Goal: Answer question/provide support: Share knowledge or assist other users

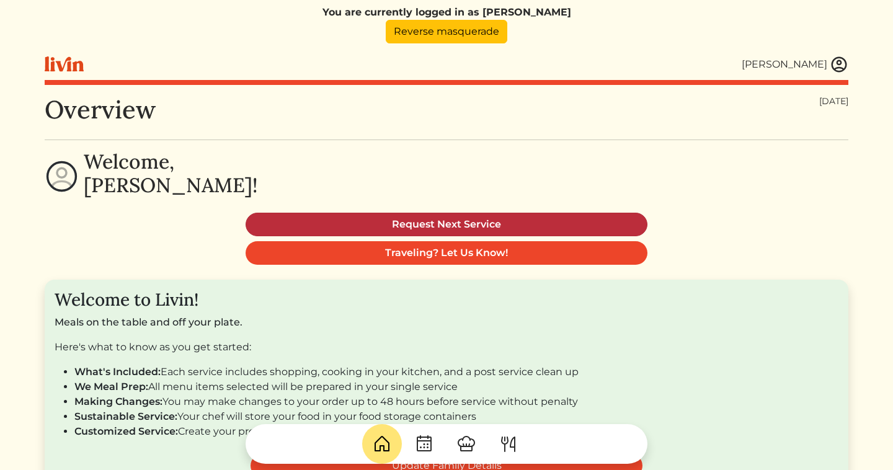
click at [609, 221] on link "Request Next Service" at bounding box center [447, 225] width 402 height 24
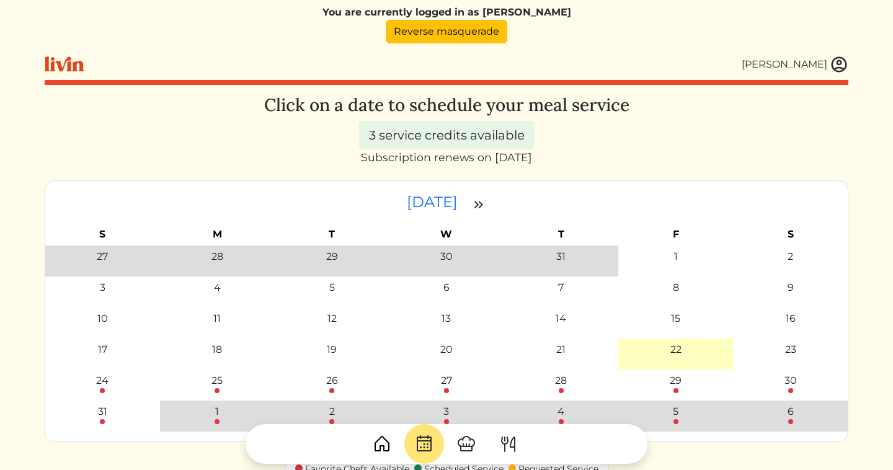
click at [390, 69] on div "Nicole Cheng" at bounding box center [447, 64] width 804 height 32
click at [454, 24] on link "Reverse masquerade" at bounding box center [447, 32] width 122 height 24
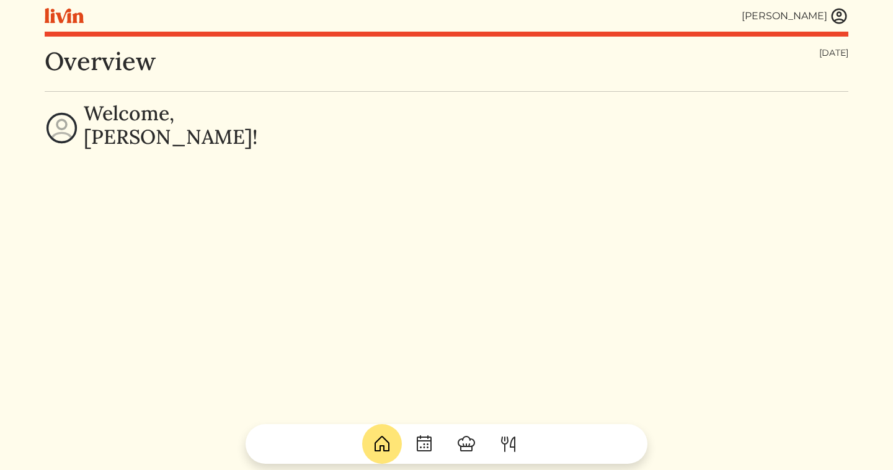
click at [831, 14] on img at bounding box center [839, 16] width 19 height 19
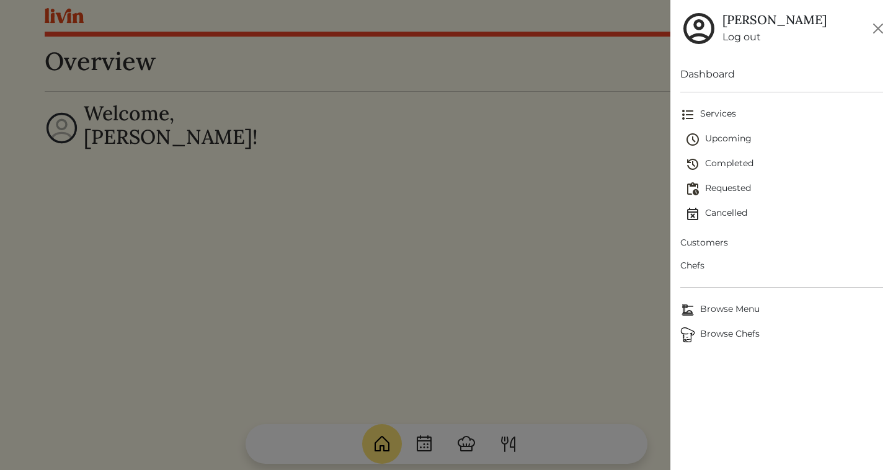
click at [748, 132] on link "Upcoming" at bounding box center [785, 139] width 198 height 25
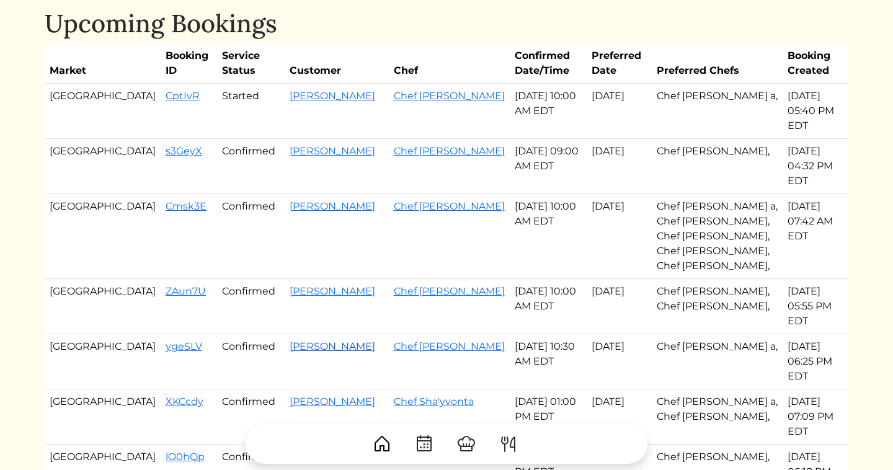
scroll to position [53, 0]
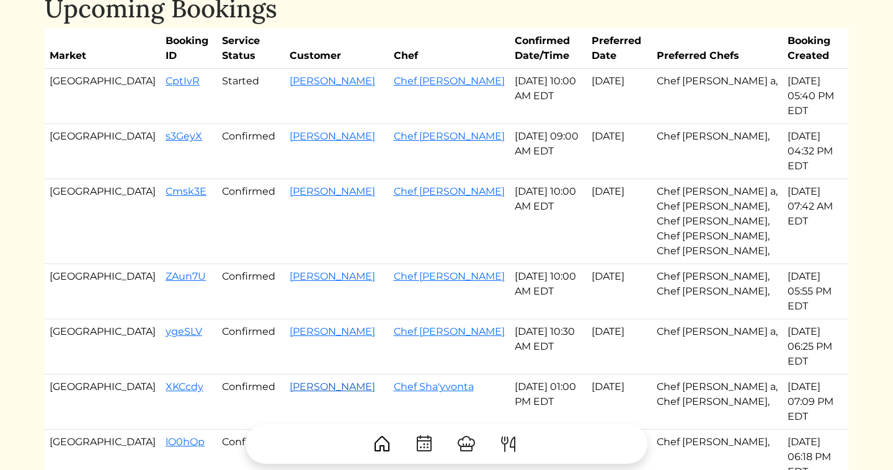
click at [290, 381] on link "Jessica Mcreynolds" at bounding box center [333, 387] width 86 height 12
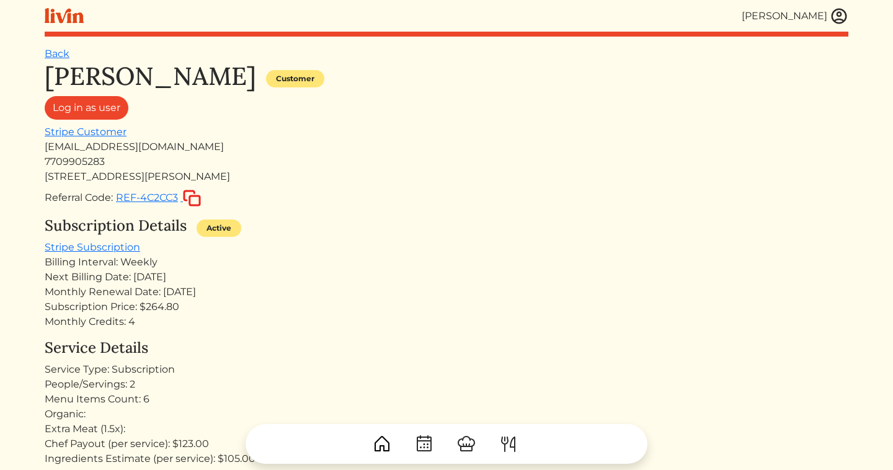
click at [117, 68] on h1 "Jessica Mcreynolds" at bounding box center [151, 76] width 212 height 30
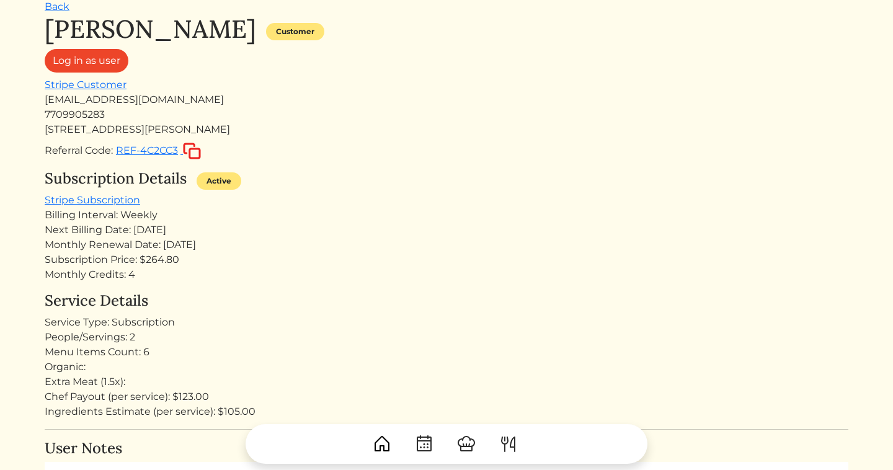
scroll to position [3, 0]
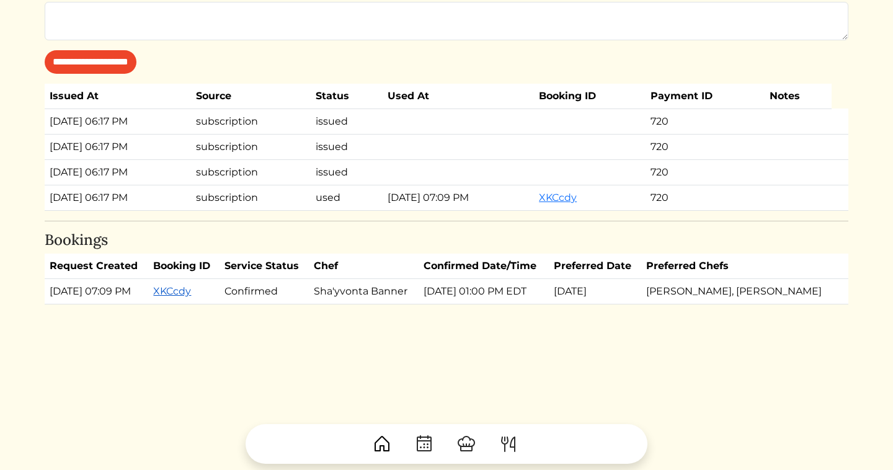
click at [191, 291] on link "XKCcdy" at bounding box center [172, 291] width 38 height 12
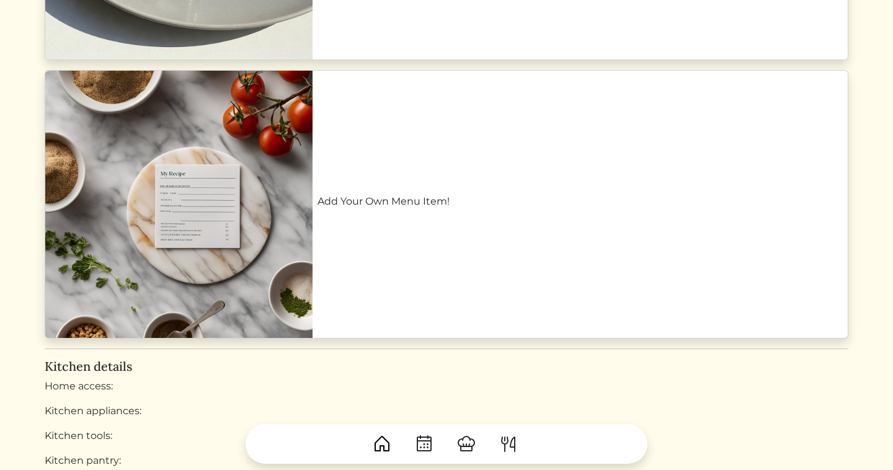
scroll to position [2041, 0]
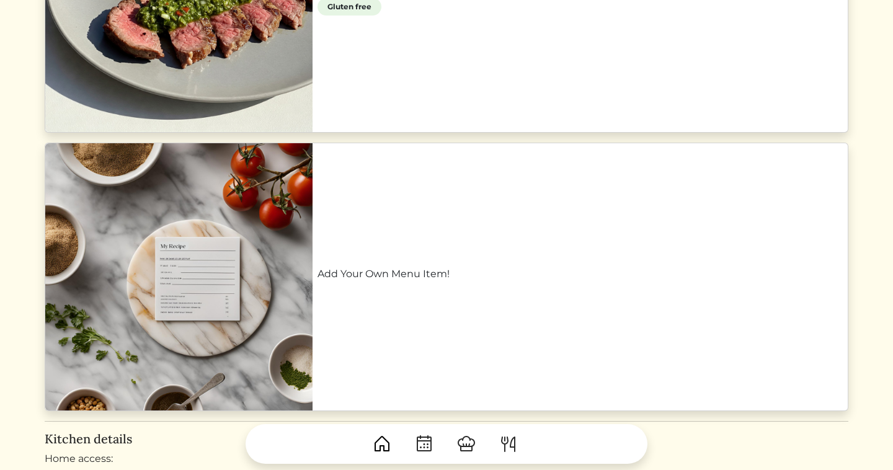
click at [430, 267] on link "Add Your Own Menu Item!" at bounding box center [581, 274] width 526 height 15
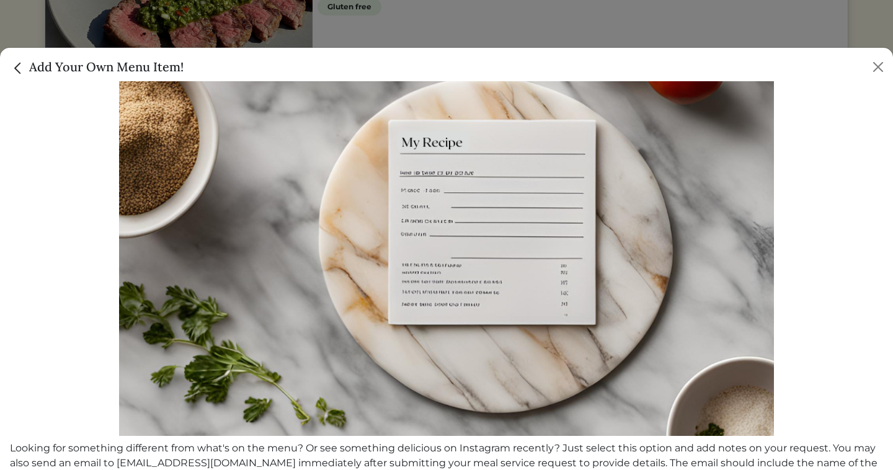
scroll to position [315, 0]
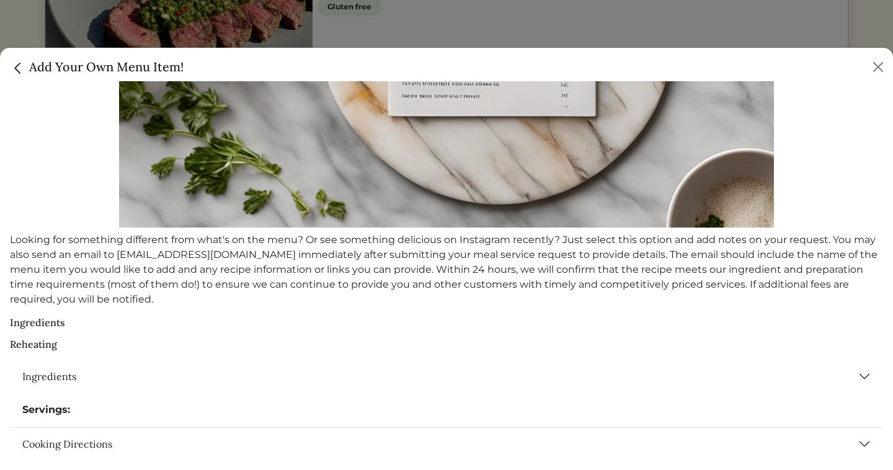
click at [22, 73] on img "Close" at bounding box center [18, 68] width 16 height 16
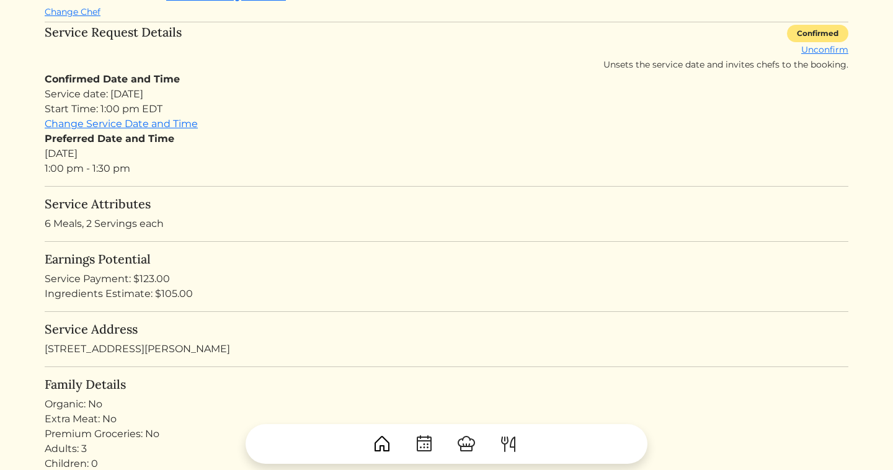
scroll to position [0, 0]
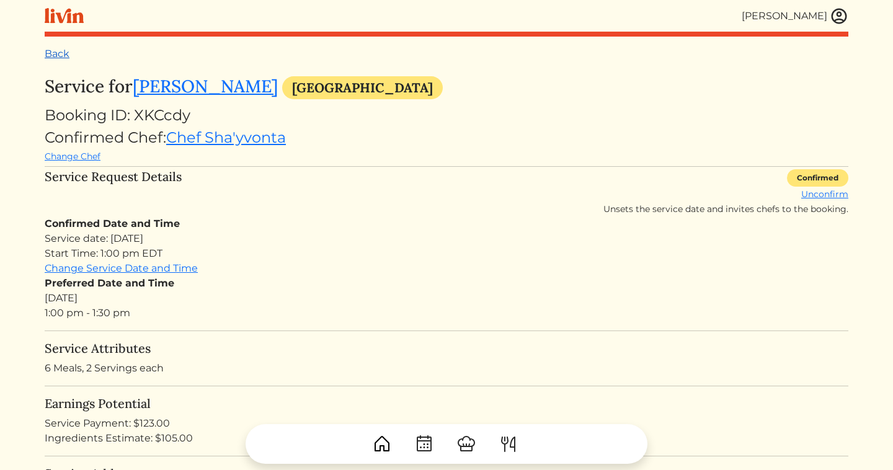
click at [57, 58] on link "Back" at bounding box center [57, 54] width 25 height 12
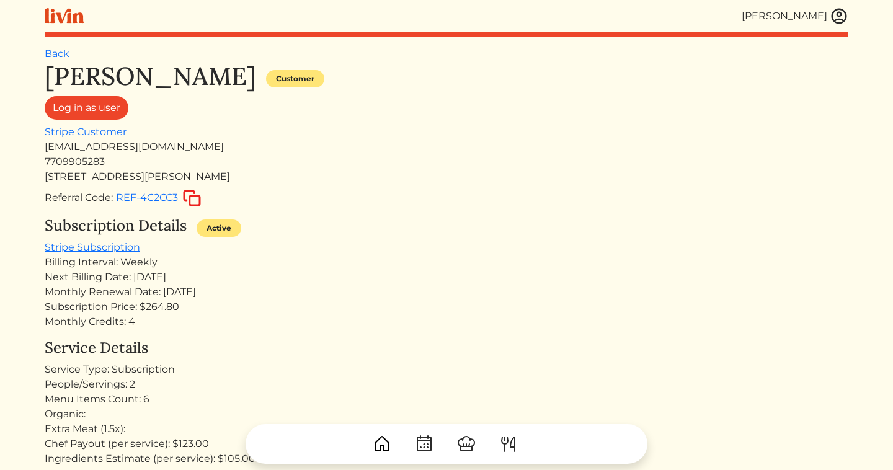
click at [838, 17] on img at bounding box center [839, 16] width 19 height 19
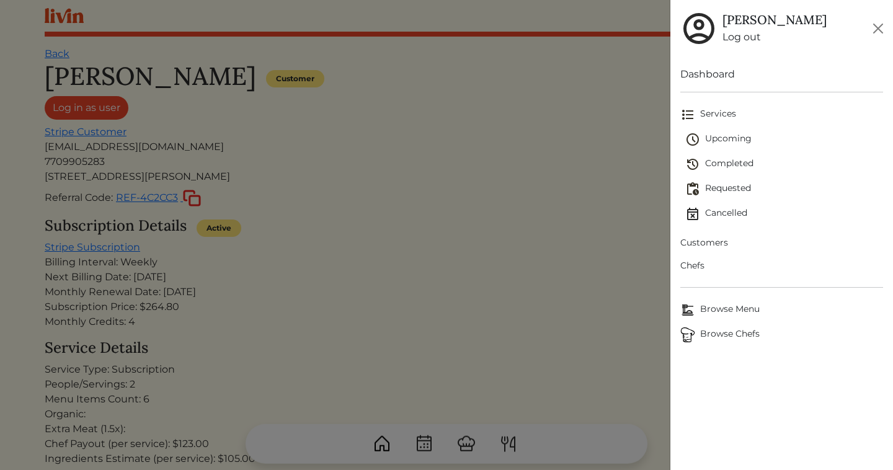
click at [736, 333] on span "Browse Chefs" at bounding box center [782, 335] width 203 height 15
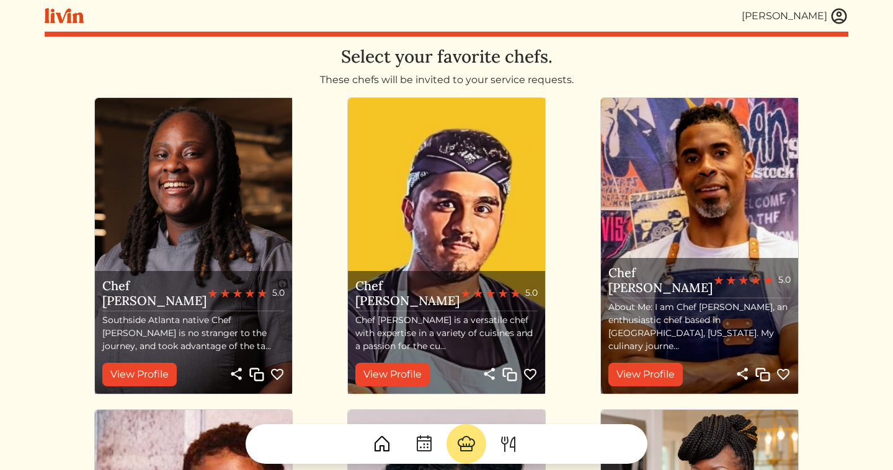
click at [848, 10] on link at bounding box center [839, 16] width 19 height 19
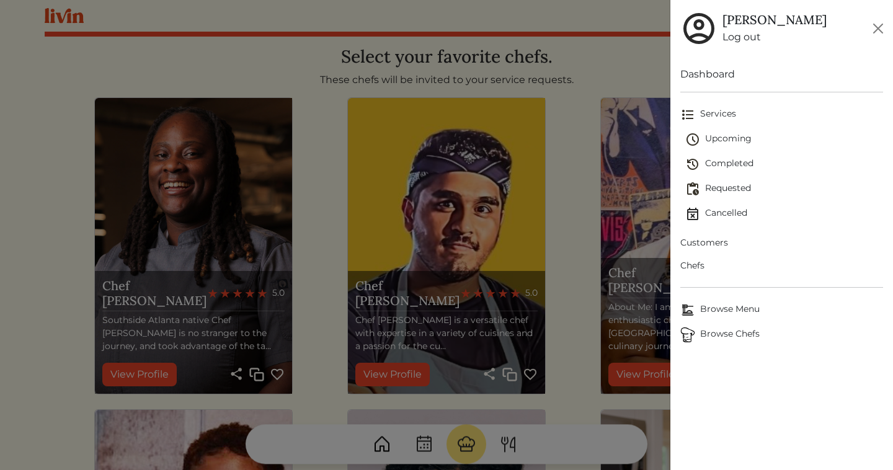
click at [714, 142] on span "Upcoming" at bounding box center [785, 139] width 198 height 15
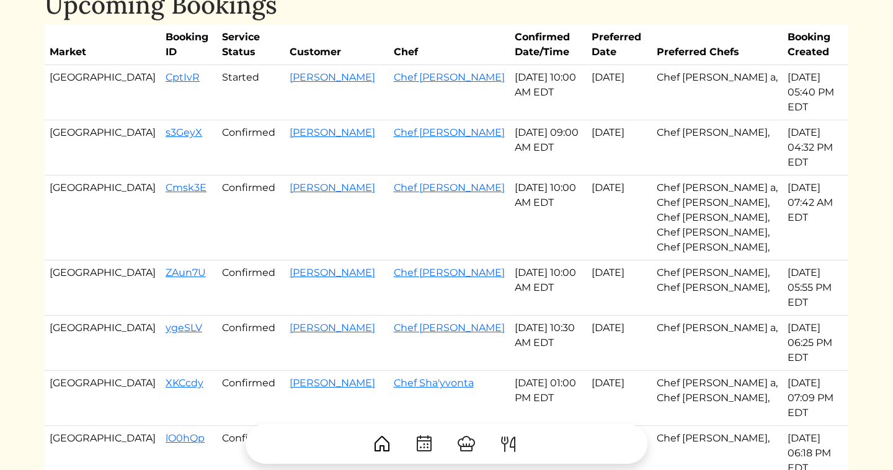
scroll to position [37, 0]
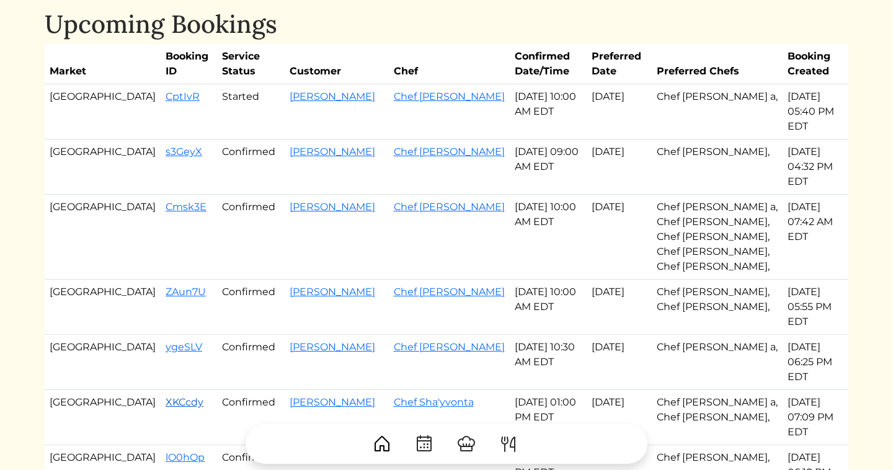
click at [166, 396] on link "XKCcdy" at bounding box center [185, 402] width 38 height 12
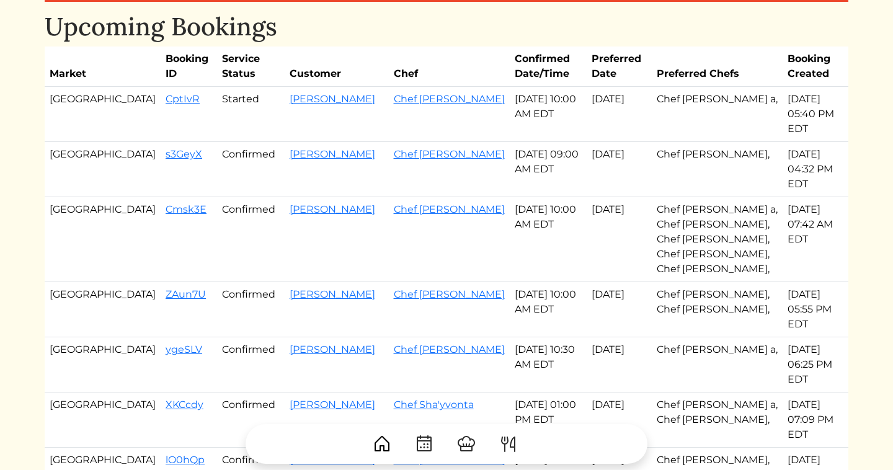
scroll to position [37, 0]
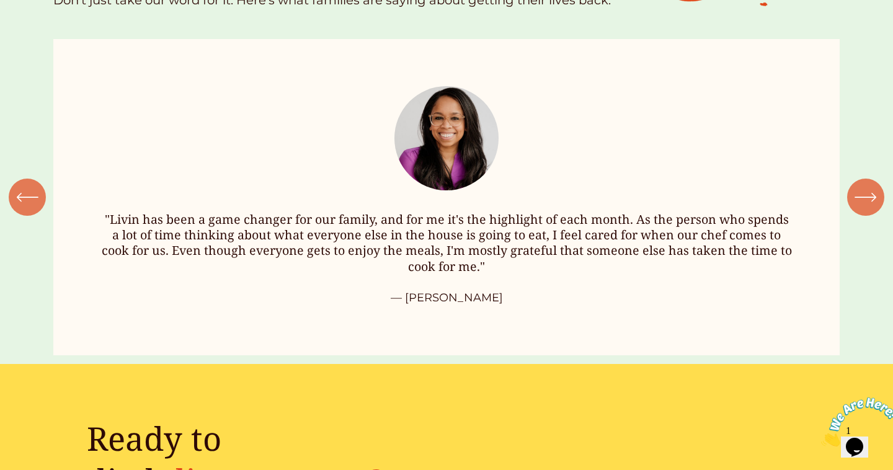
scroll to position [1511, 0]
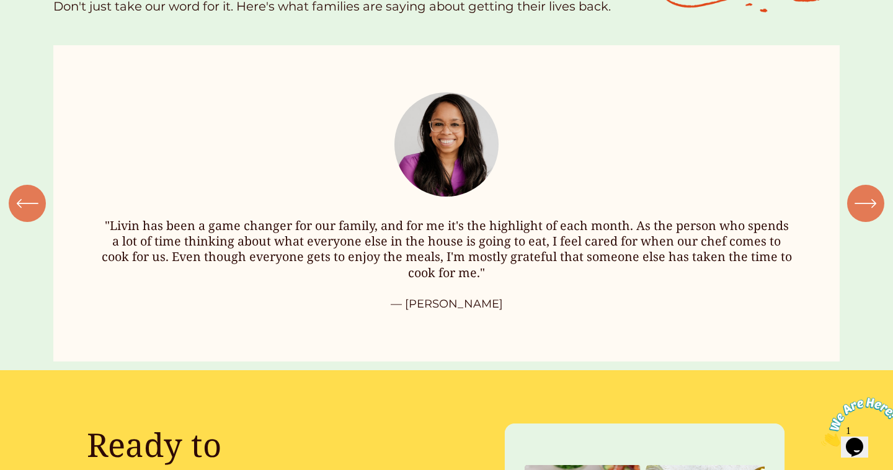
click at [881, 197] on div "\a \a \a Next\a \a" at bounding box center [866, 203] width 37 height 37
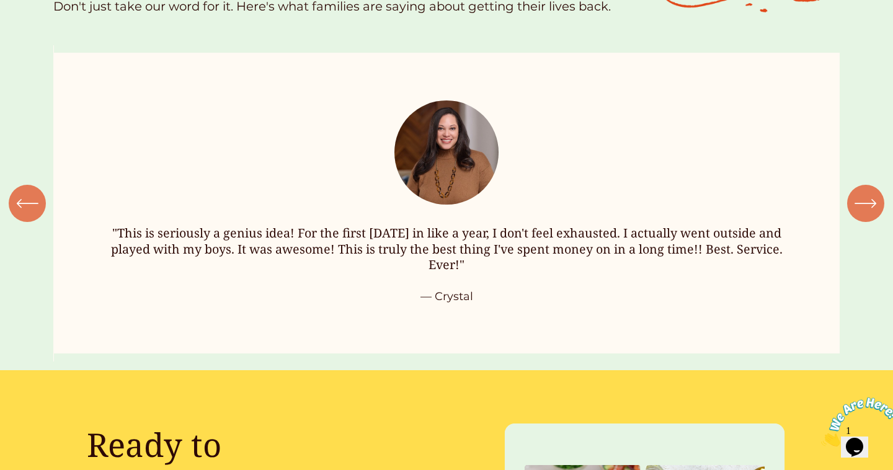
click at [873, 193] on icon "\a \a \a Next\a \a" at bounding box center [866, 203] width 22 height 22
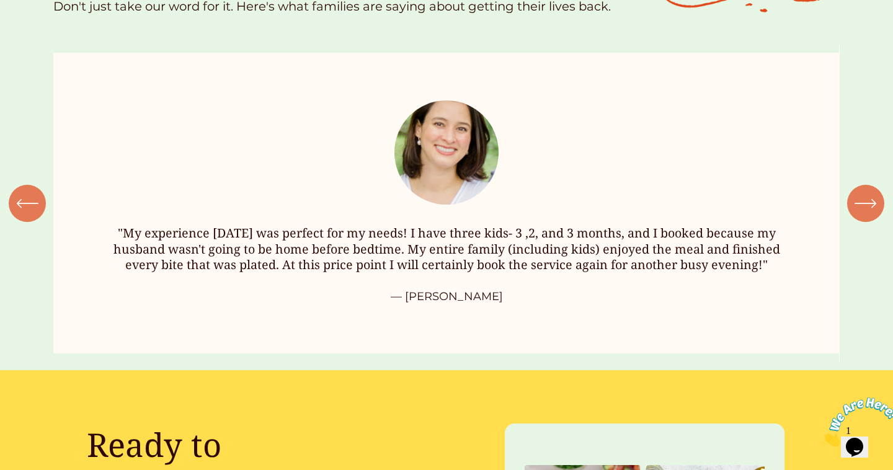
click at [873, 193] on icon "\a \a \a Next\a \a" at bounding box center [866, 203] width 22 height 22
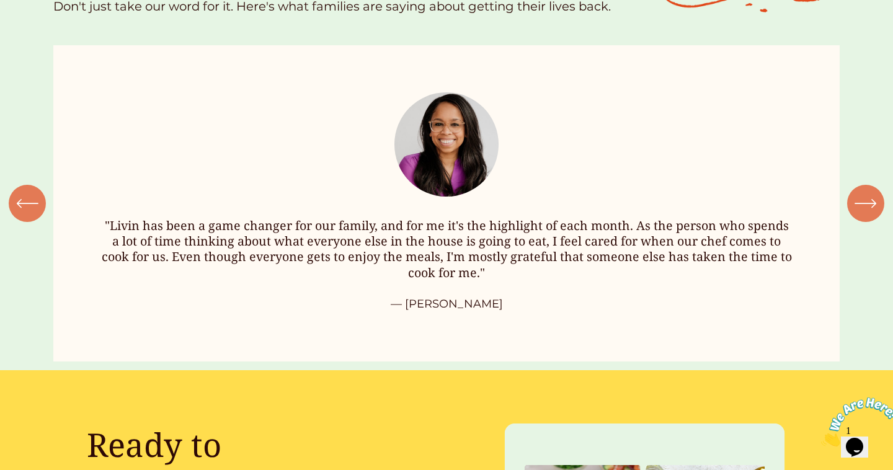
click at [873, 193] on icon "\a \a \a Next\a \a" at bounding box center [866, 203] width 22 height 22
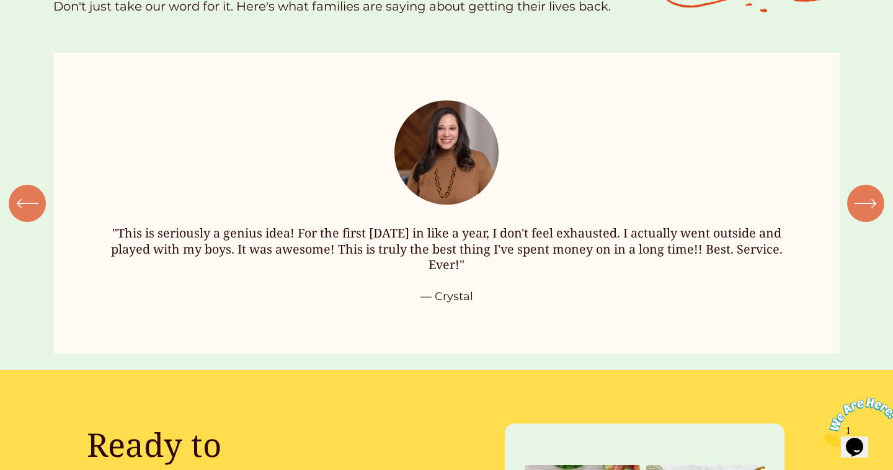
click at [873, 193] on icon "\a \a \a Next\a \a" at bounding box center [866, 203] width 22 height 22
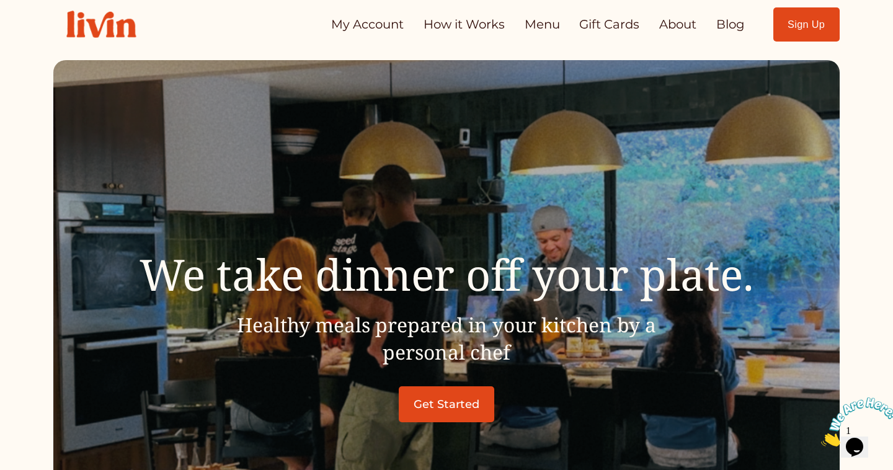
scroll to position [0, 0]
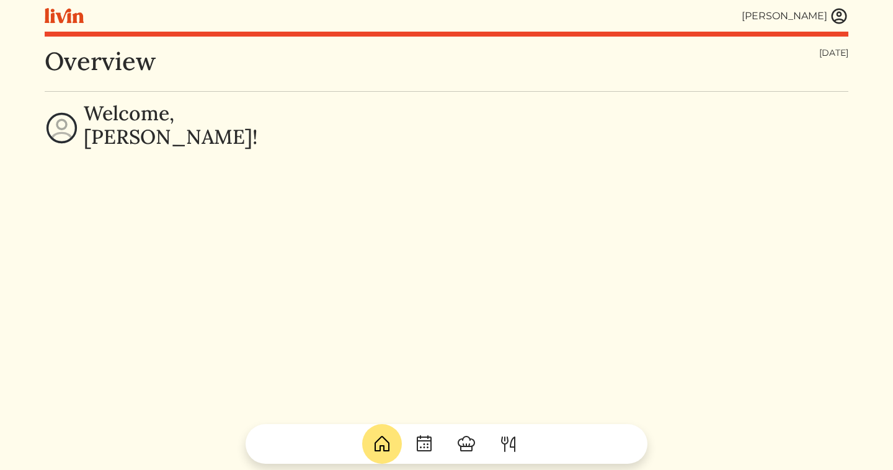
click at [839, 17] on img at bounding box center [839, 16] width 19 height 19
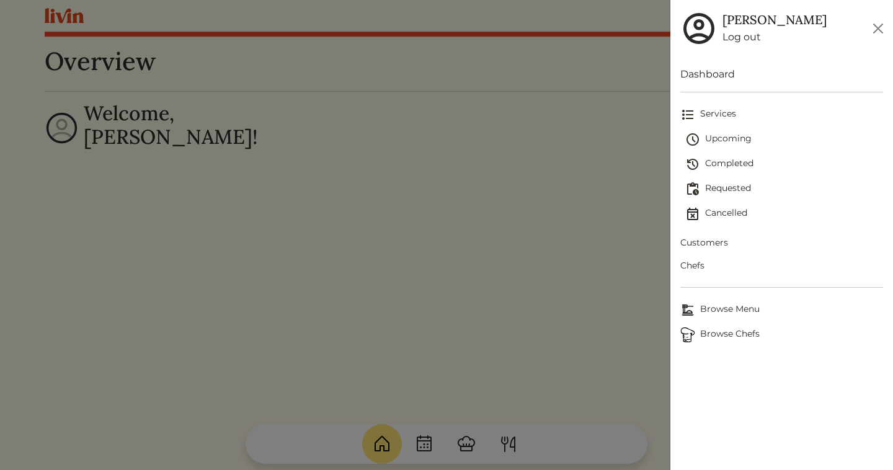
click at [710, 239] on span "Customers" at bounding box center [782, 242] width 203 height 13
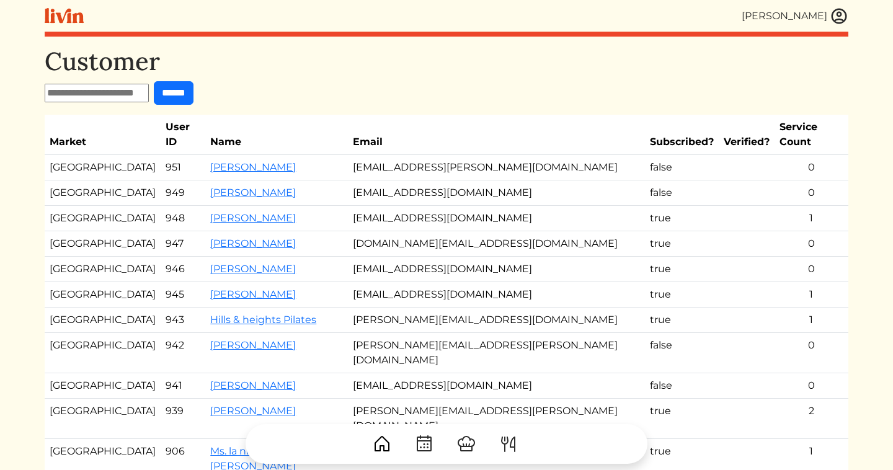
click at [88, 93] on input "text" at bounding box center [97, 93] width 104 height 19
type input "****"
click at [192, 94] on input "******" at bounding box center [174, 93] width 40 height 24
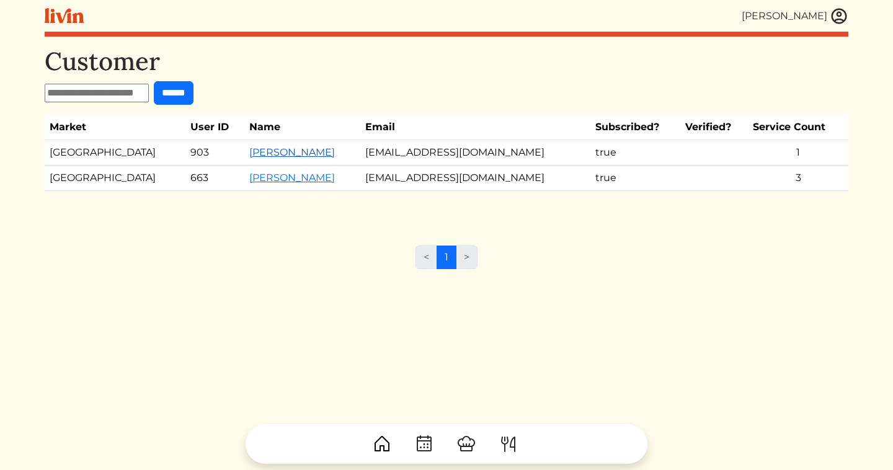
click at [249, 154] on link "[PERSON_NAME]" at bounding box center [292, 152] width 86 height 12
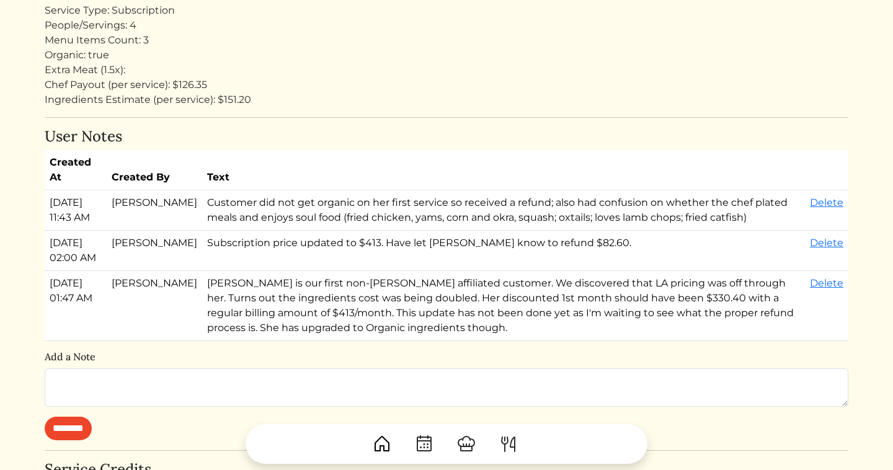
scroll to position [389, 0]
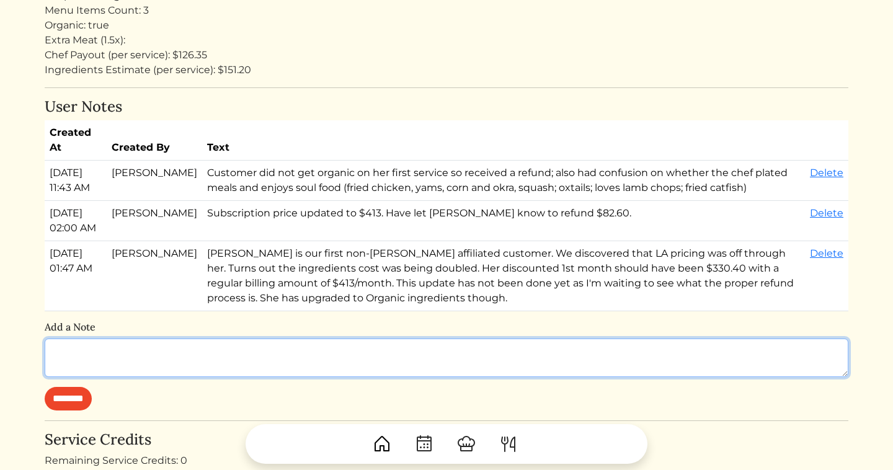
click at [76, 377] on textarea at bounding box center [447, 358] width 804 height 38
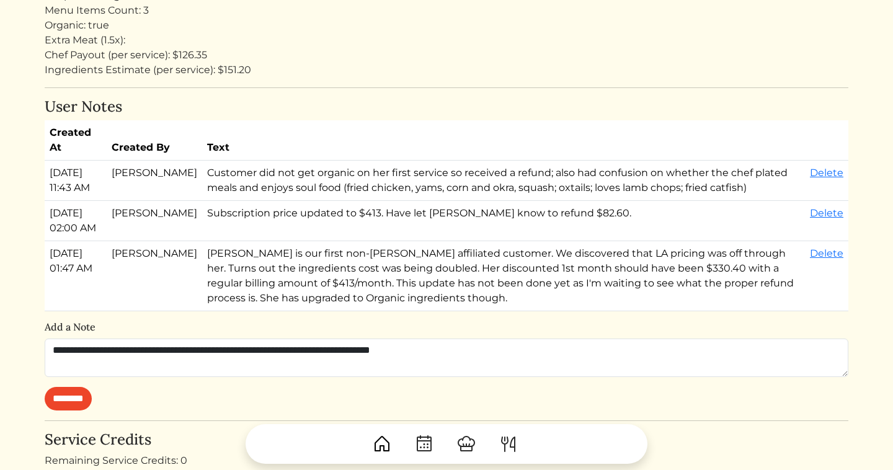
click at [90, 430] on div at bounding box center [447, 439] width 804 height 50
click at [84, 432] on div at bounding box center [447, 439] width 804 height 50
click at [58, 422] on div at bounding box center [447, 439] width 804 height 50
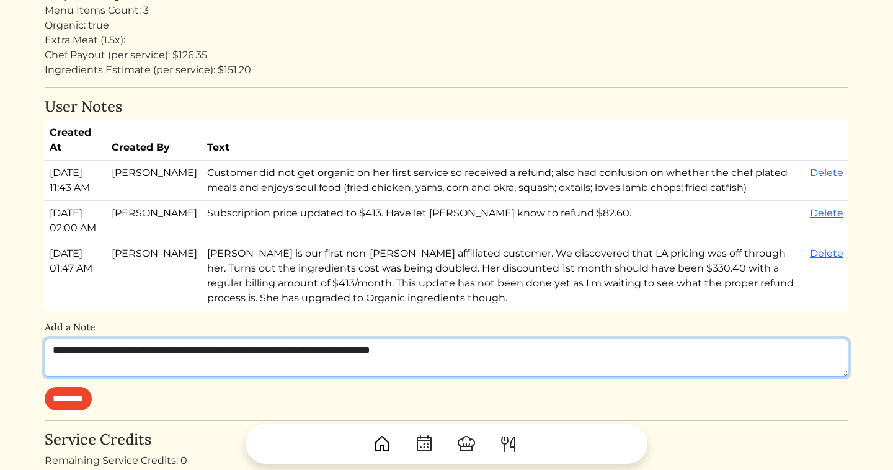
click at [91, 377] on textarea "**********" at bounding box center [447, 358] width 804 height 38
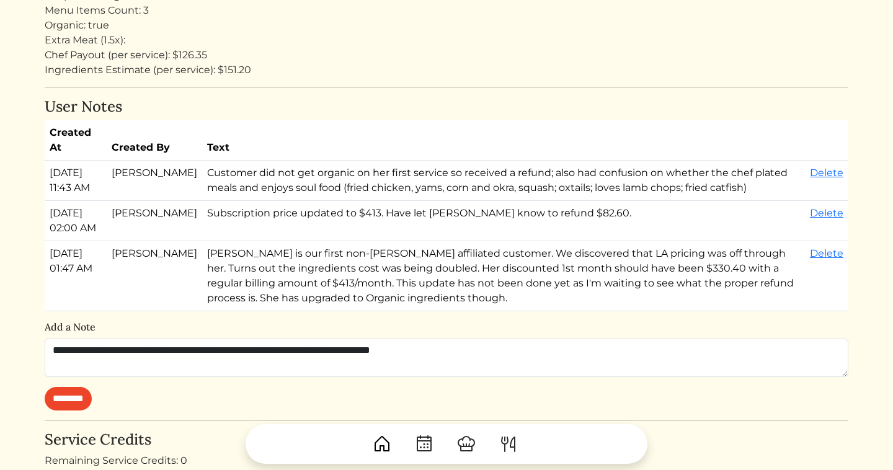
click at [70, 423] on div at bounding box center [447, 439] width 804 height 50
click at [72, 432] on div at bounding box center [447, 439] width 804 height 50
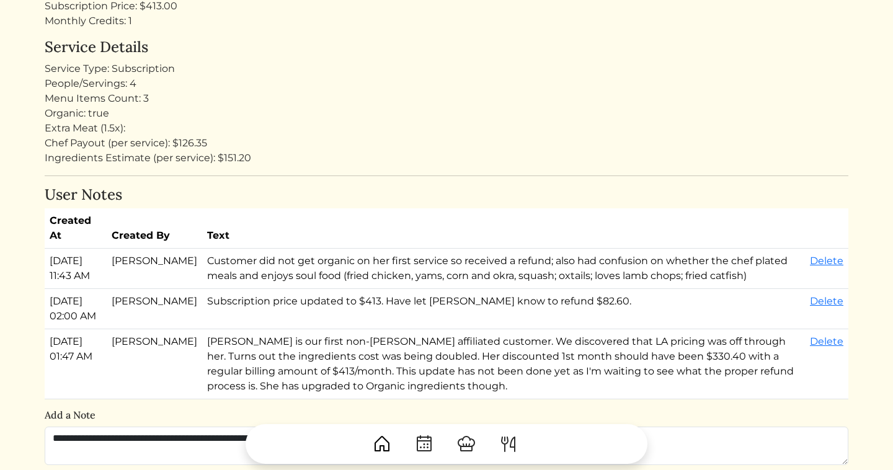
scroll to position [385, 0]
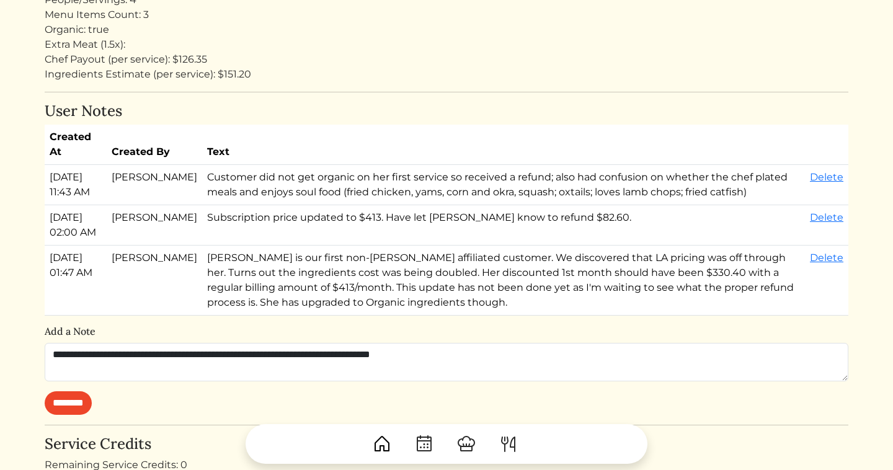
click at [79, 427] on div at bounding box center [447, 439] width 804 height 50
click at [59, 429] on div at bounding box center [447, 439] width 804 height 50
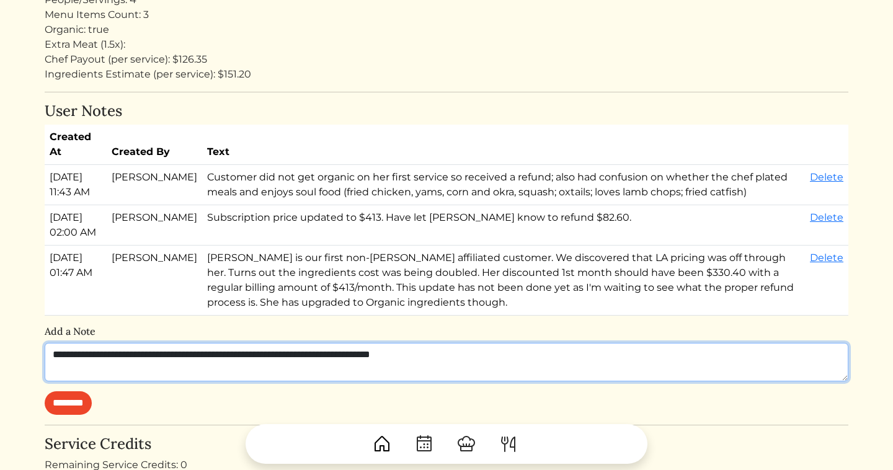
click at [468, 380] on textarea "**********" at bounding box center [447, 362] width 804 height 38
type textarea "**********"
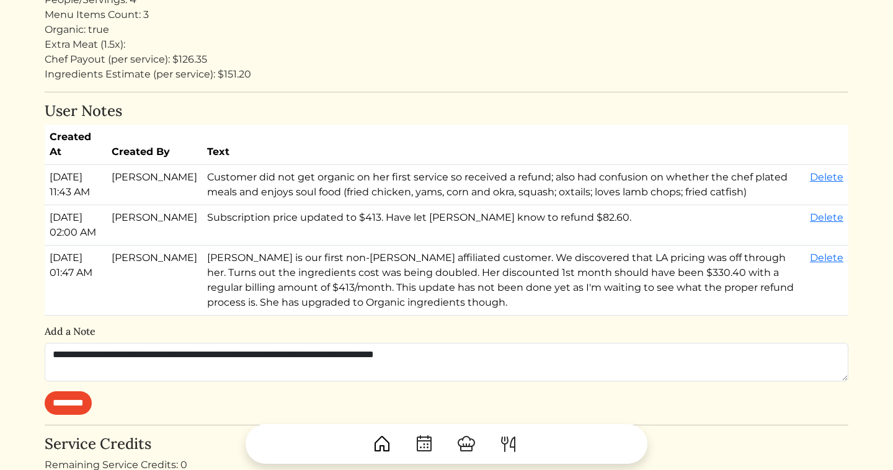
click at [86, 433] on div at bounding box center [447, 439] width 804 height 50
click at [80, 433] on div at bounding box center [447, 439] width 804 height 50
click at [119, 141] on th "Created By" at bounding box center [155, 145] width 96 height 40
click at [142, 168] on td "[PERSON_NAME]" at bounding box center [155, 185] width 96 height 40
click at [202, 203] on td "Customer did not get organic on her first service so received a refund; also ha…" at bounding box center [503, 185] width 603 height 40
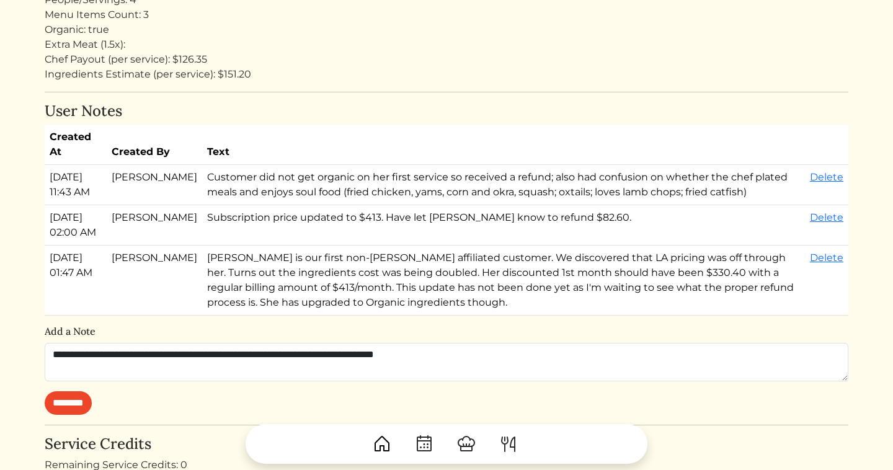
click at [202, 203] on td "Customer did not get organic on her first service so received a refund; also ha…" at bounding box center [503, 185] width 603 height 40
click at [202, 205] on td "Customer did not get organic on her first service so received a refund; also ha…" at bounding box center [503, 185] width 603 height 40
click at [202, 240] on td "Subscription price updated to $413. Have let [PERSON_NAME] know to refund $82.6…" at bounding box center [503, 225] width 603 height 40
click at [145, 48] on div "Extra Meat (1.5x):" at bounding box center [447, 44] width 804 height 15
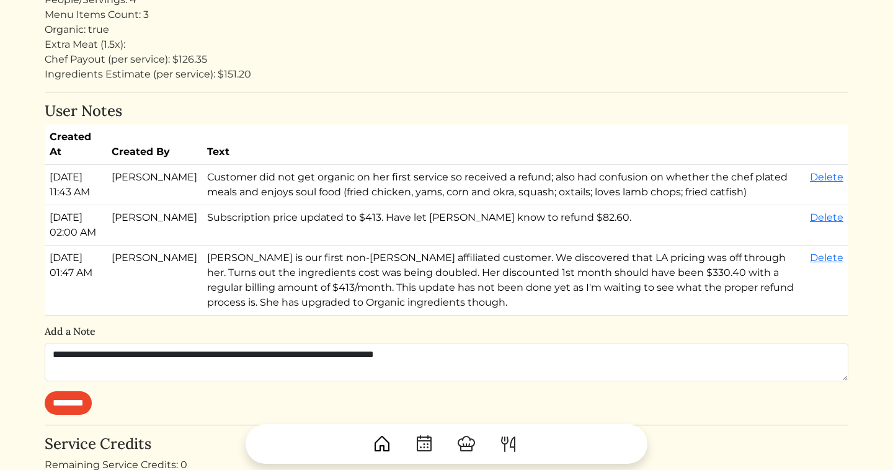
click at [145, 59] on div "Chef Payout (per service): $126.35" at bounding box center [447, 59] width 804 height 15
click at [68, 432] on div at bounding box center [447, 439] width 804 height 50
click at [118, 298] on td "[PERSON_NAME]" at bounding box center [155, 281] width 96 height 70
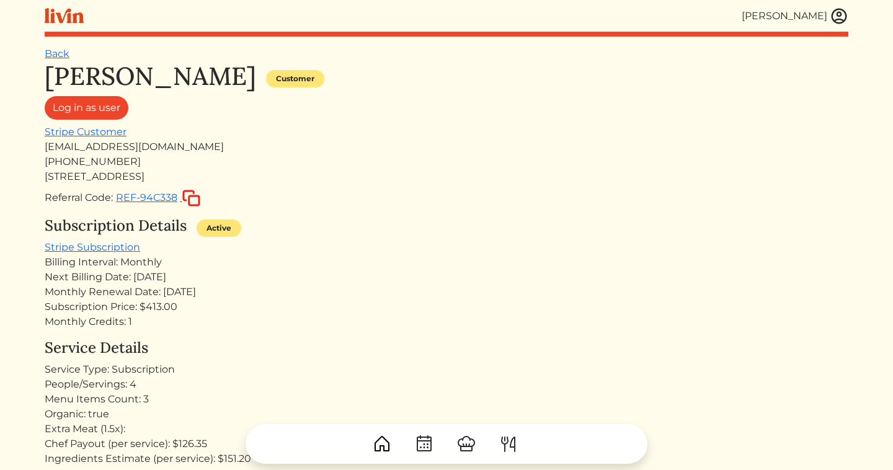
click at [140, 72] on h1 "[PERSON_NAME]" at bounding box center [151, 76] width 212 height 30
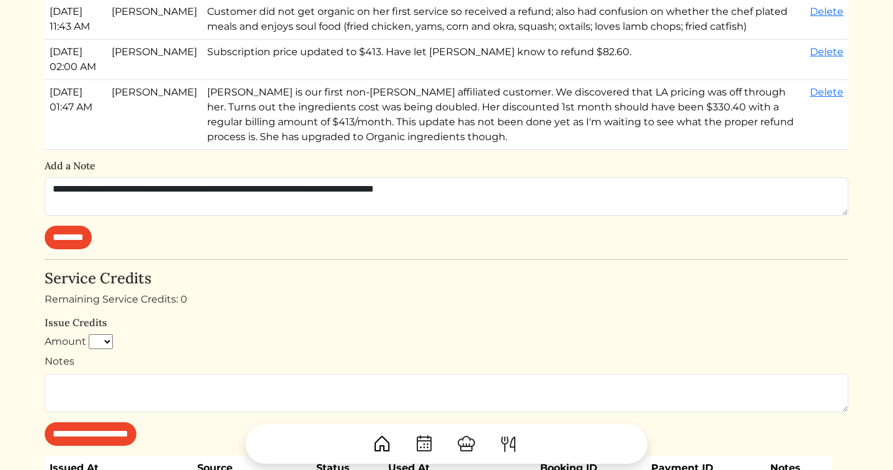
scroll to position [591, 0]
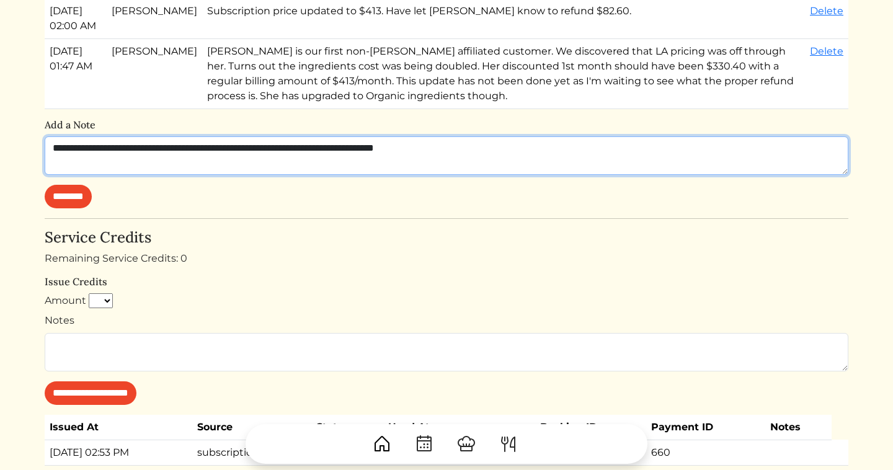
click at [182, 175] on textarea "**********" at bounding box center [447, 155] width 804 height 38
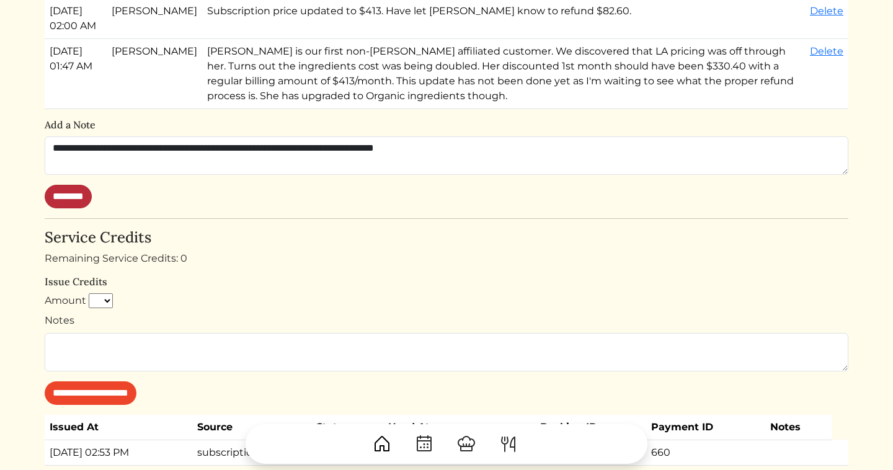
click at [81, 208] on input "********" at bounding box center [68, 197] width 47 height 24
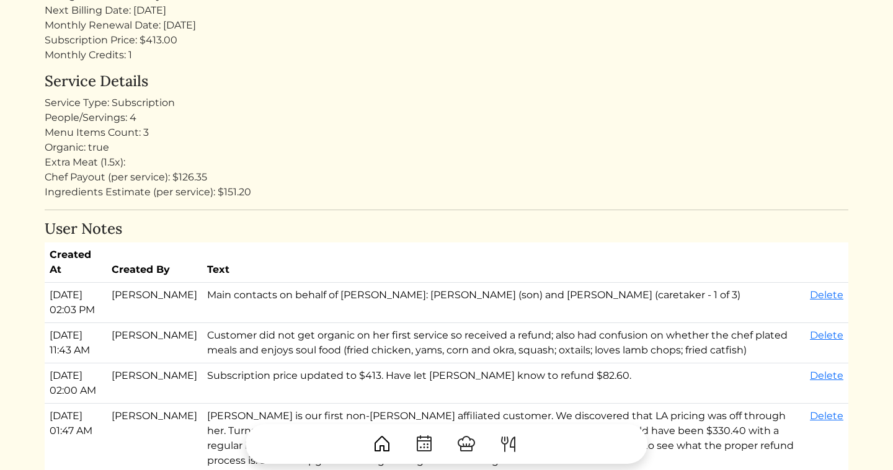
scroll to position [0, 0]
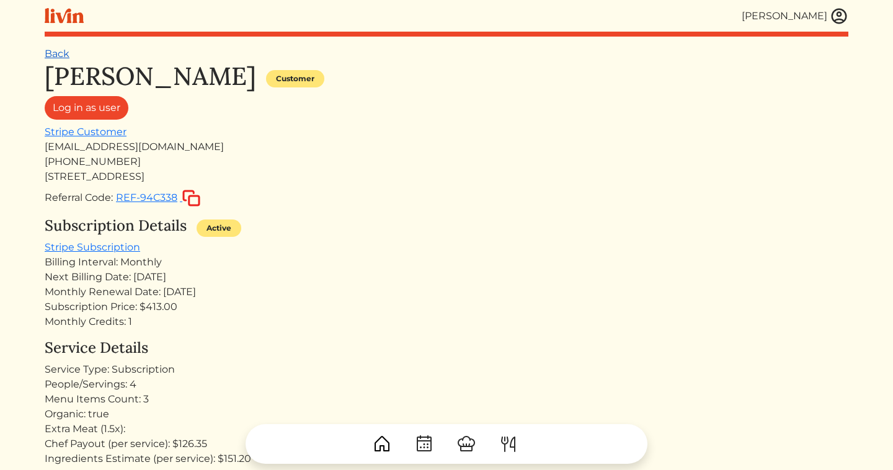
click at [55, 55] on link "Back" at bounding box center [57, 54] width 25 height 12
click at [66, 54] on link "Back" at bounding box center [57, 54] width 25 height 12
click at [839, 18] on img at bounding box center [839, 16] width 19 height 19
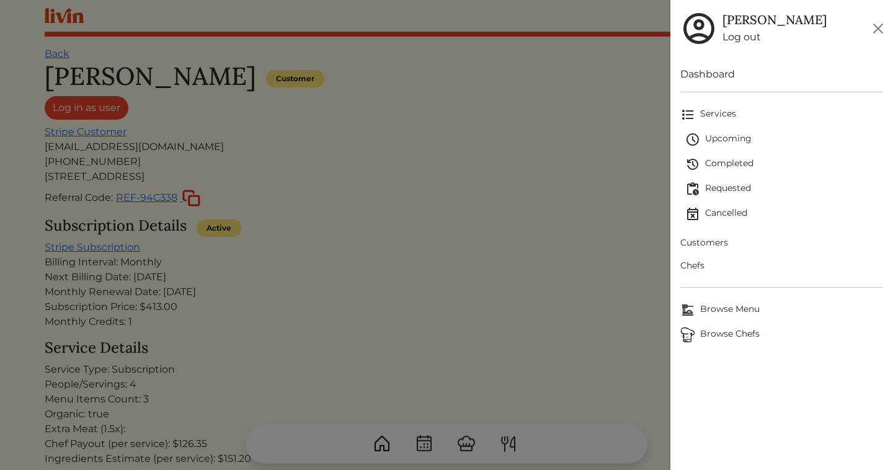
click at [713, 244] on span "Customers" at bounding box center [782, 242] width 203 height 13
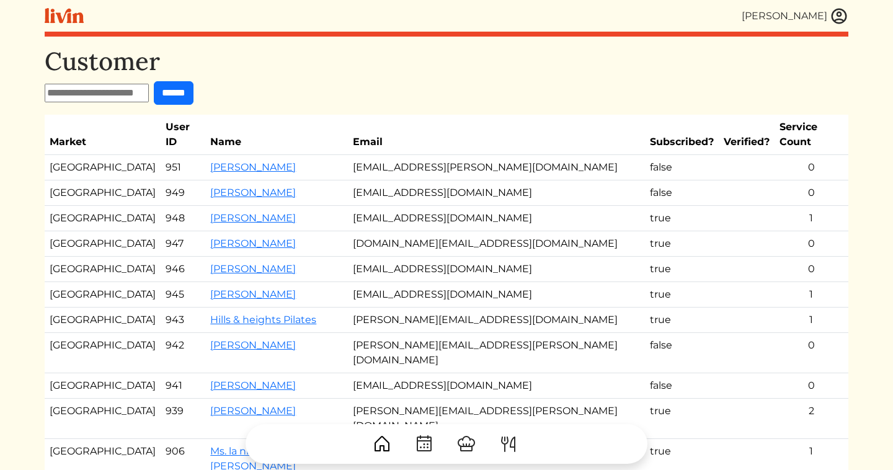
click at [135, 90] on input "text" at bounding box center [97, 93] width 104 height 19
type input "*****"
click at [154, 81] on input "******" at bounding box center [174, 93] width 40 height 24
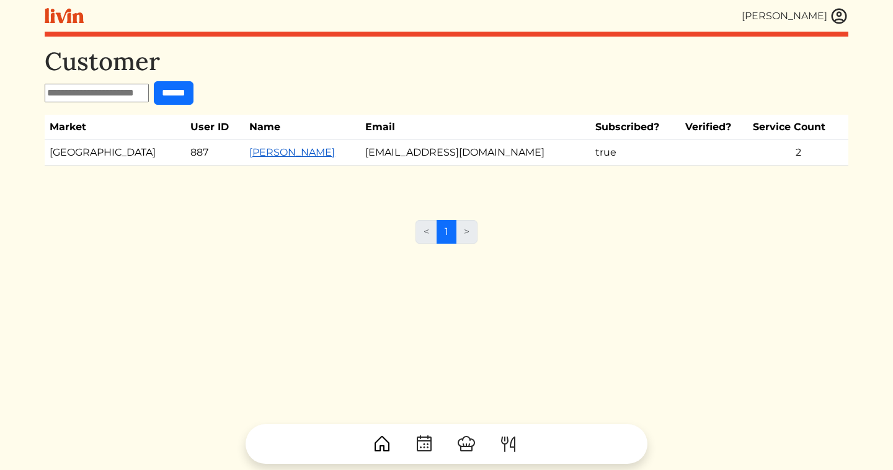
click at [249, 153] on link "Diana Memar" at bounding box center [292, 152] width 86 height 12
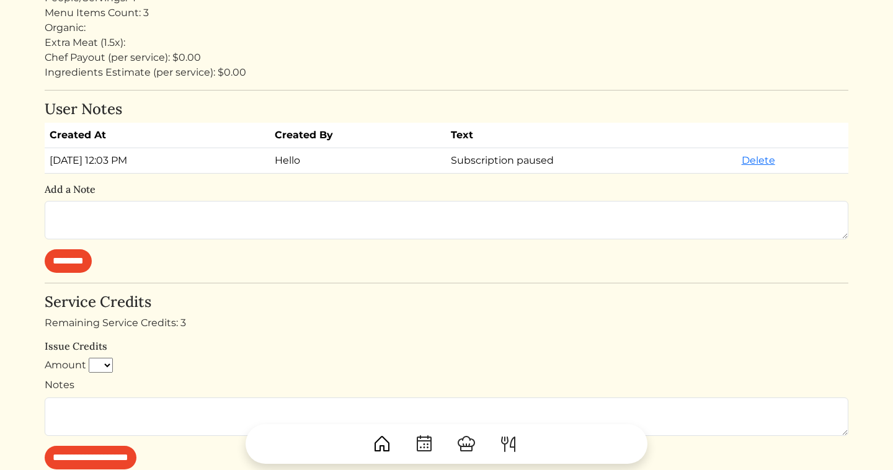
scroll to position [360, 0]
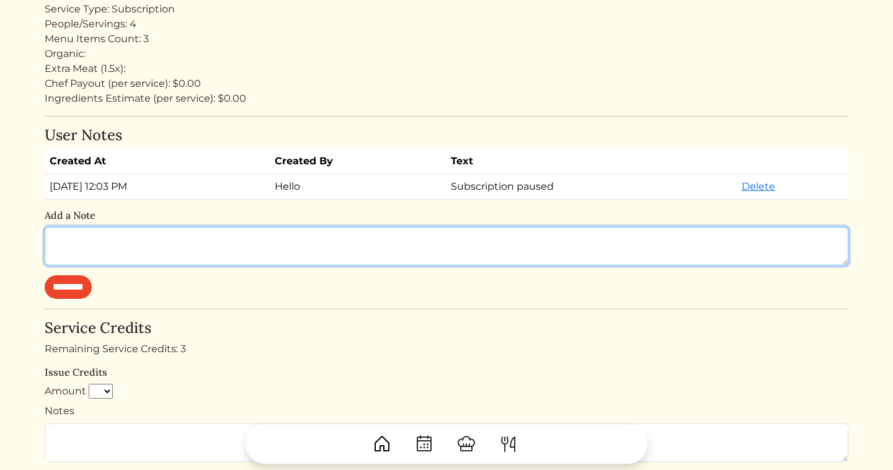
click at [158, 239] on textarea at bounding box center [447, 246] width 804 height 38
click at [220, 241] on textarea "**********" at bounding box center [447, 246] width 804 height 38
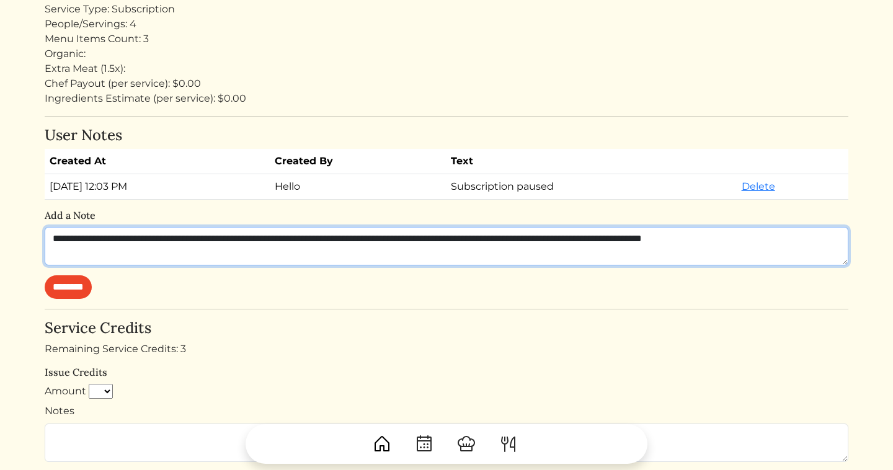
click at [717, 236] on textarea "**********" at bounding box center [447, 246] width 804 height 38
click at [770, 243] on textarea "**********" at bounding box center [447, 246] width 804 height 38
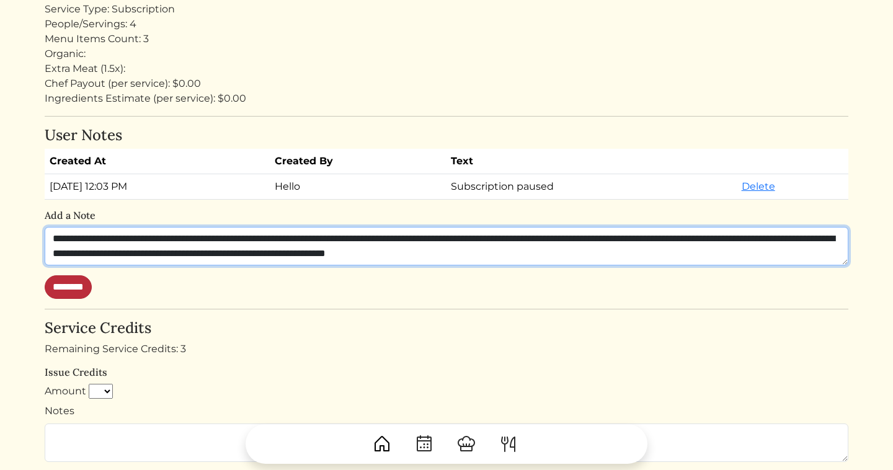
type textarea "**********"
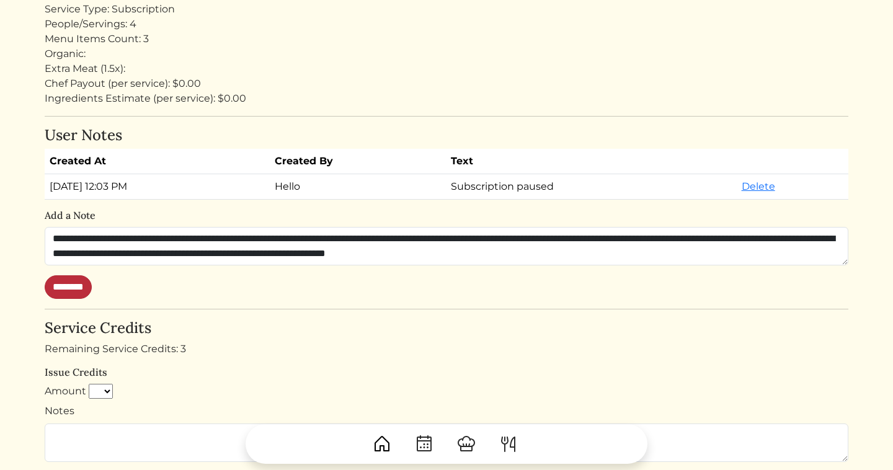
click at [78, 287] on input "********" at bounding box center [68, 287] width 47 height 24
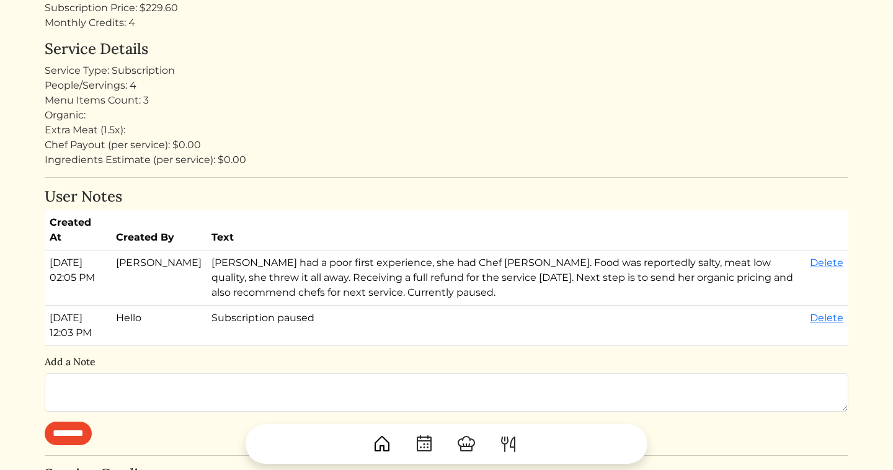
scroll to position [306, 0]
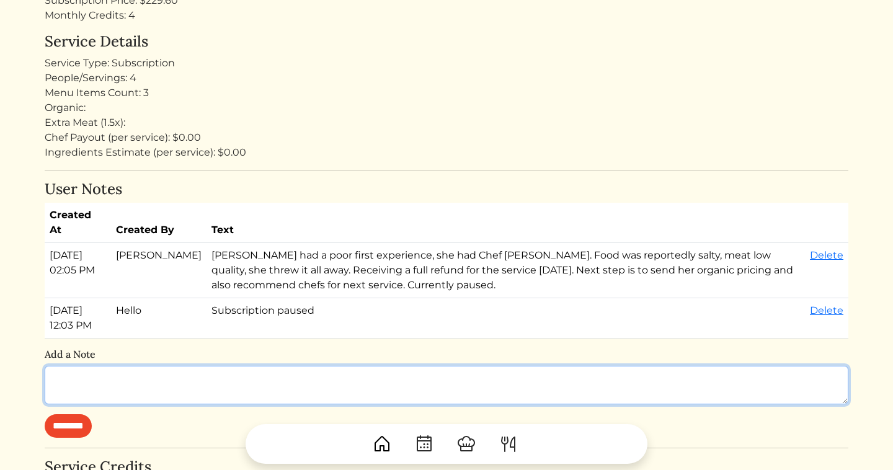
click at [300, 375] on textarea at bounding box center [447, 385] width 804 height 38
type textarea "*"
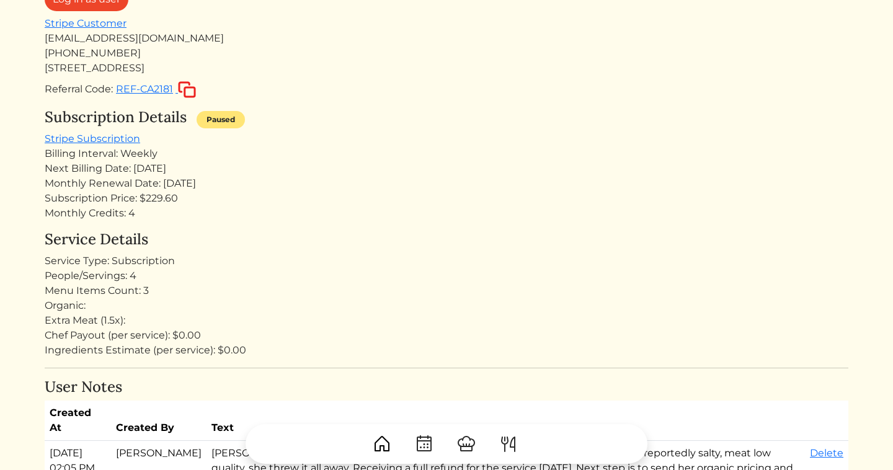
scroll to position [72, 0]
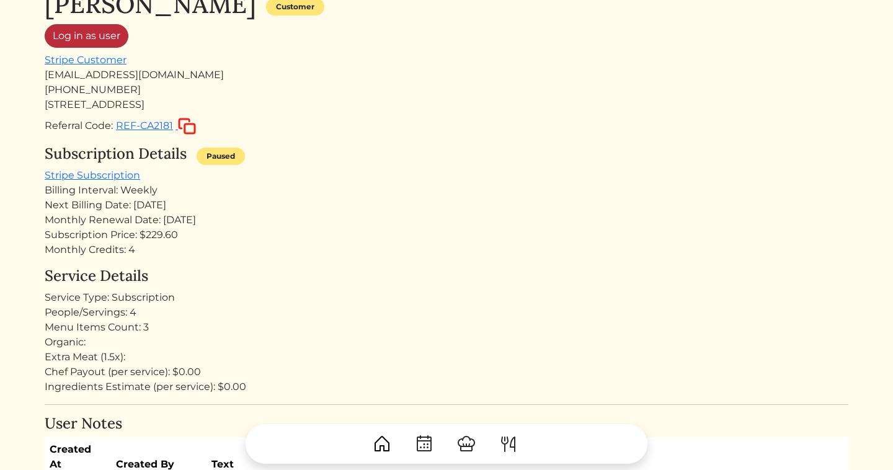
click at [87, 43] on link "Log in as user" at bounding box center [87, 36] width 84 height 24
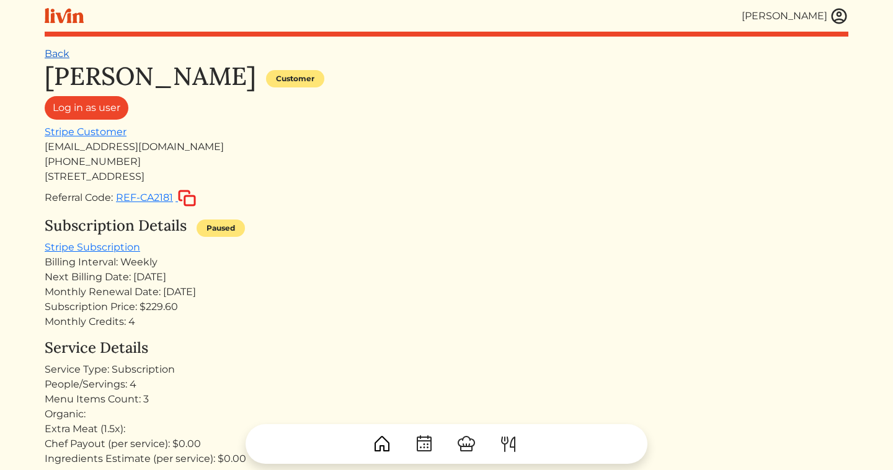
click at [55, 56] on link "Back" at bounding box center [57, 54] width 25 height 12
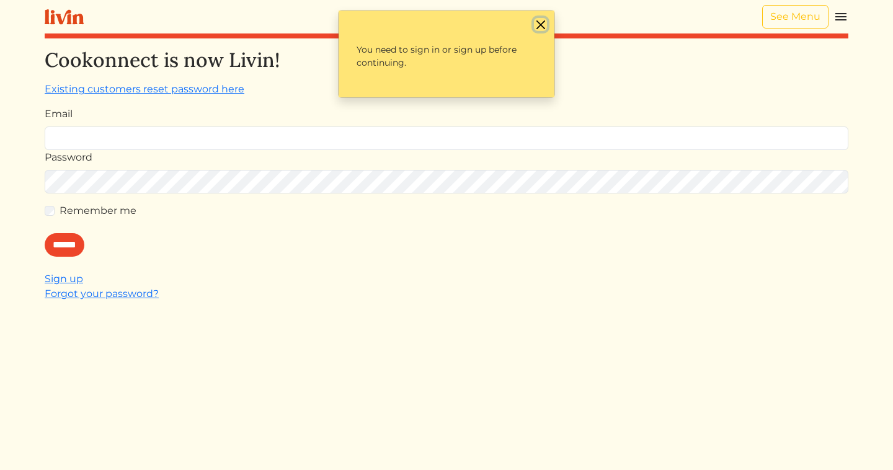
click at [542, 20] on button "Close" at bounding box center [540, 24] width 13 height 13
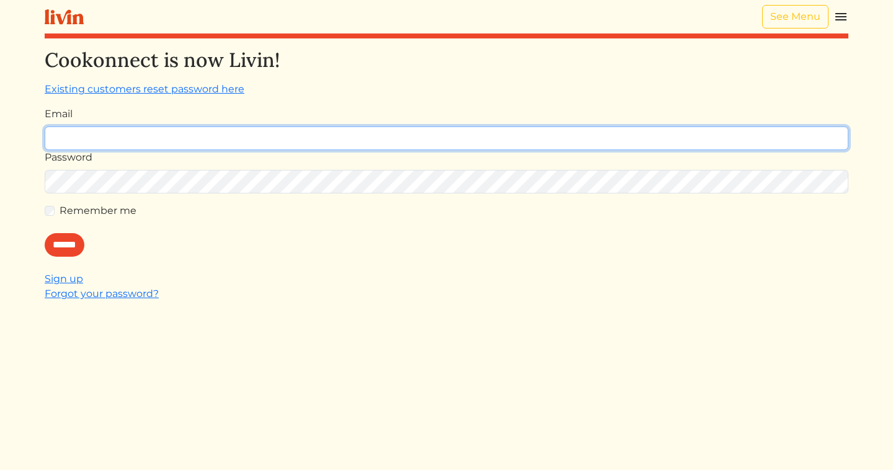
click at [442, 138] on input "Email" at bounding box center [447, 139] width 804 height 24
type input "**********"
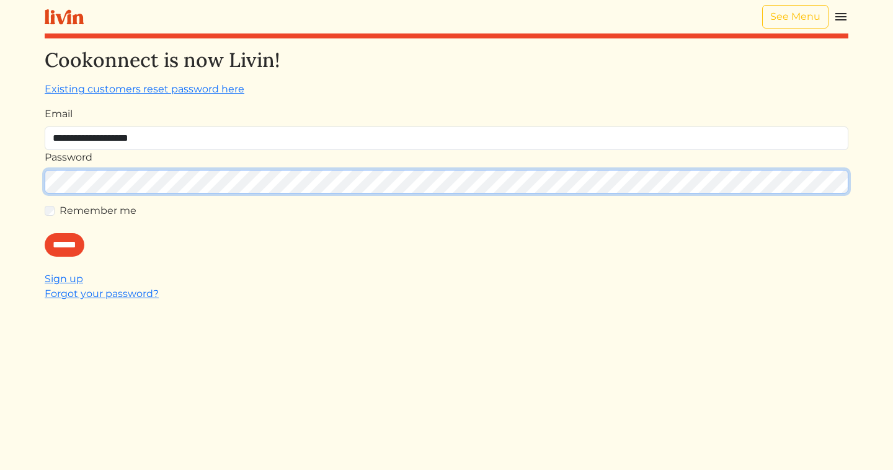
click at [45, 233] on input "******" at bounding box center [65, 245] width 40 height 24
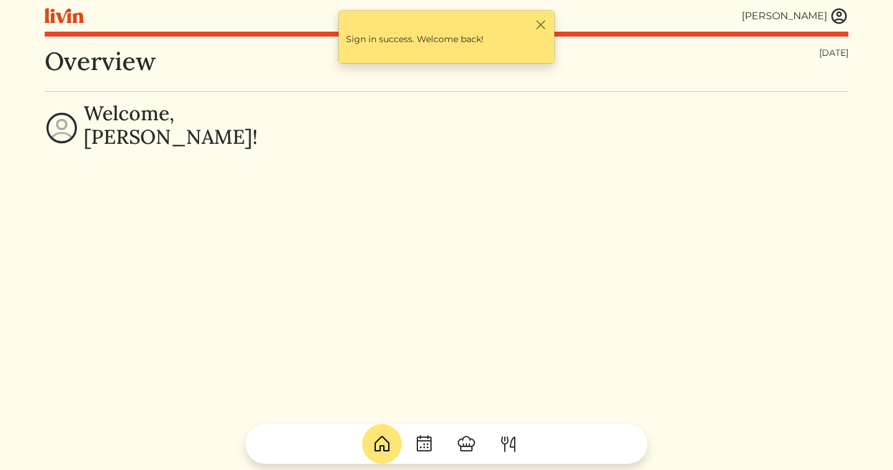
click at [844, 18] on img at bounding box center [839, 16] width 19 height 19
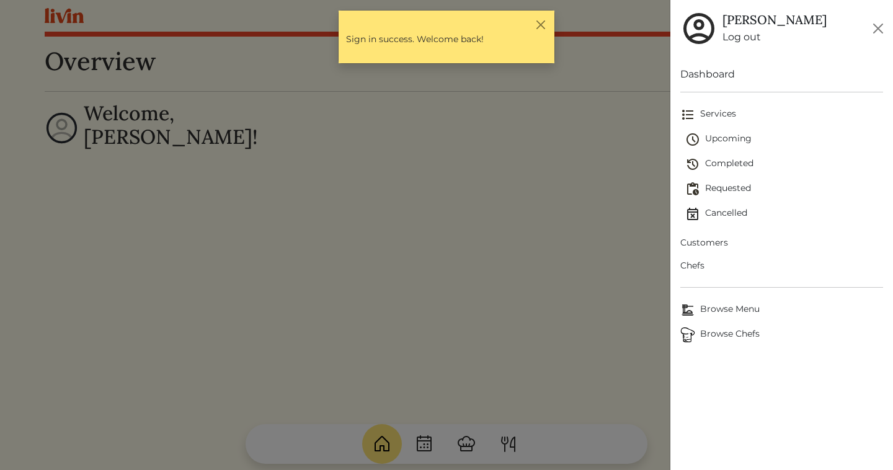
click at [723, 141] on span "Upcoming" at bounding box center [785, 139] width 198 height 15
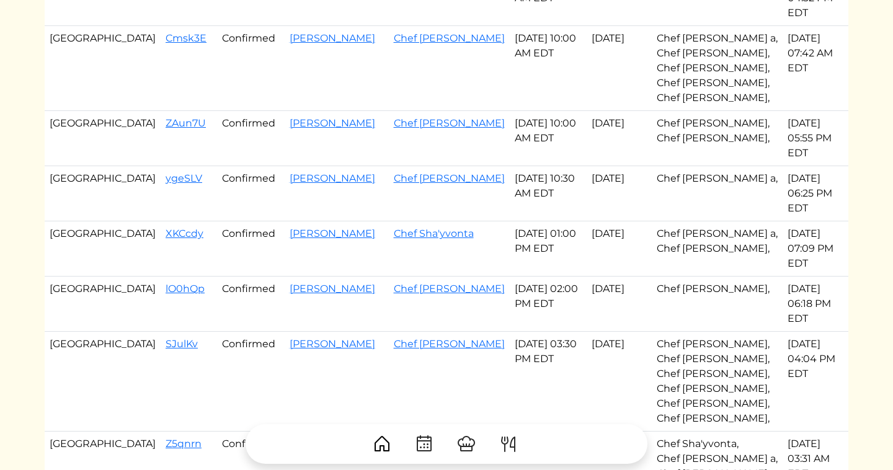
scroll to position [156, 0]
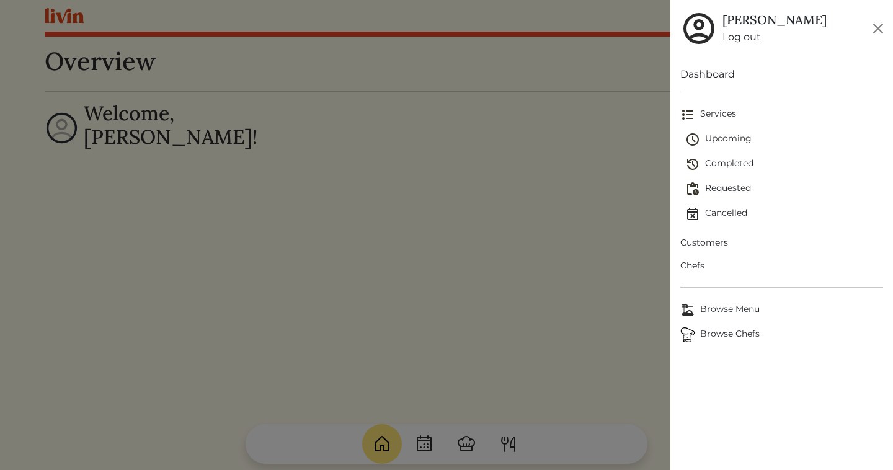
click at [725, 243] on span "Customers" at bounding box center [782, 242] width 203 height 13
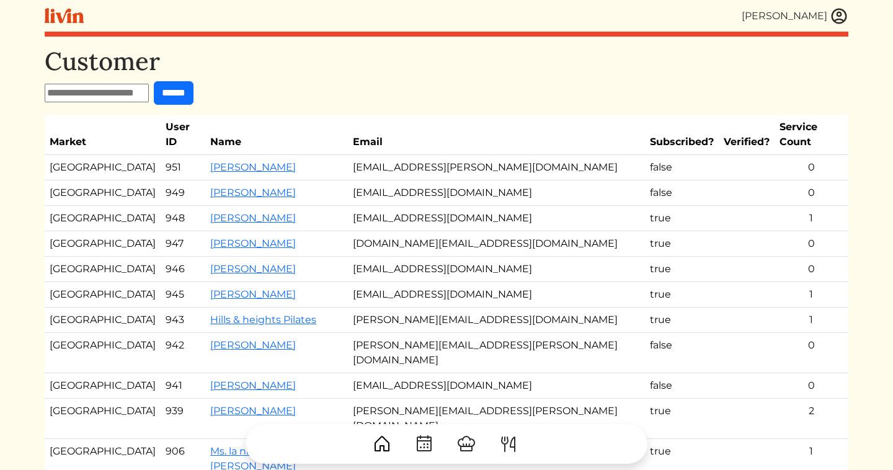
click at [96, 96] on input "text" at bounding box center [97, 93] width 104 height 19
type input "*****"
click at [154, 81] on input "******" at bounding box center [174, 93] width 40 height 24
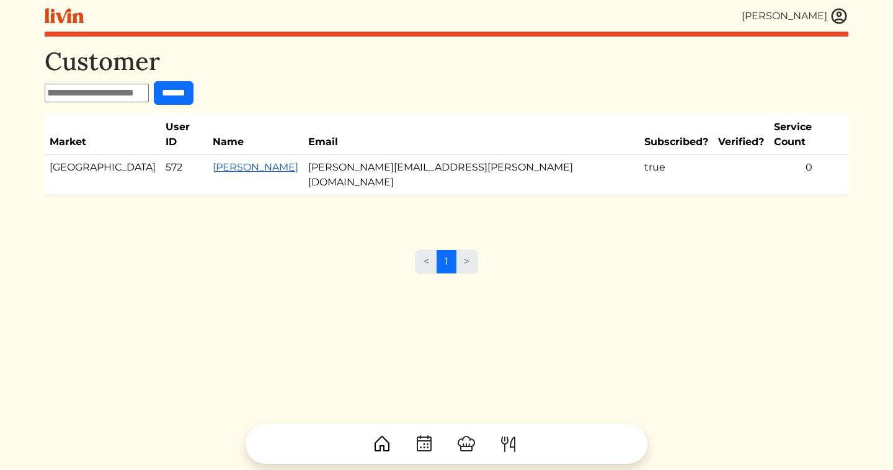
click at [238, 161] on link "Aimee" at bounding box center [256, 167] width 86 height 12
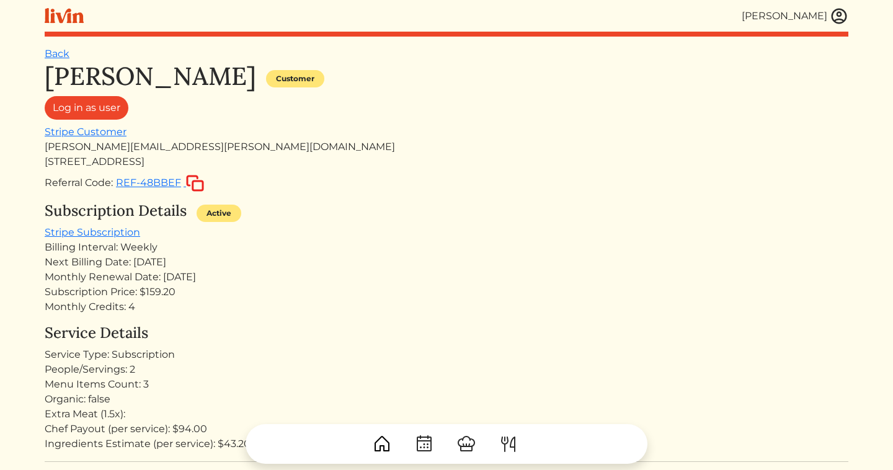
click at [125, 151] on div "aimee.tolar@gmail.com" at bounding box center [447, 147] width 804 height 15
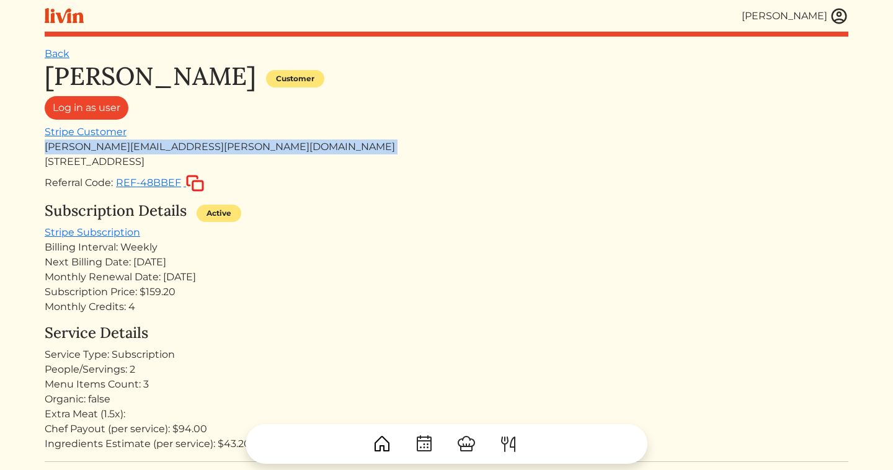
click at [125, 151] on div "aimee.tolar@gmail.com" at bounding box center [447, 147] width 804 height 15
copy div "aimee.tolar@gmail.com"
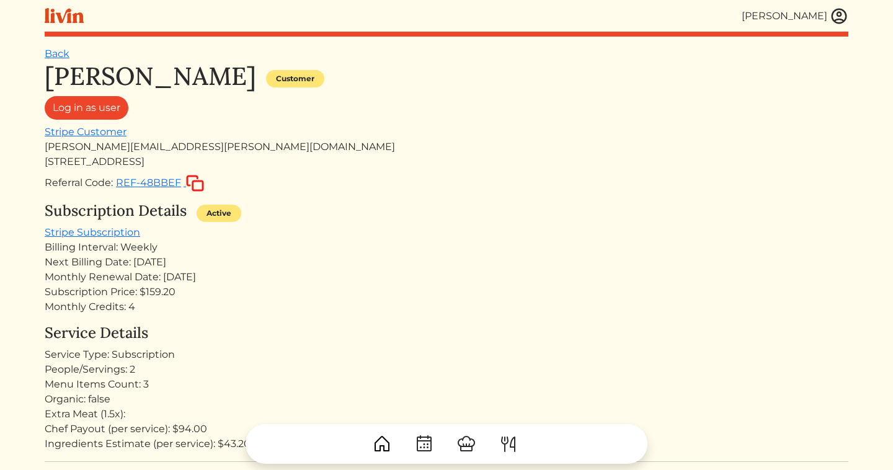
click at [262, 161] on div "125 Fieldsborn Ct NE, Atlanta, GA 30328, USA" at bounding box center [447, 161] width 804 height 15
click at [105, 150] on div "aimee.tolar@gmail.com" at bounding box center [447, 147] width 804 height 15
click at [160, 153] on div "aimee.tolar@gmail.com" at bounding box center [447, 147] width 804 height 15
click at [109, 107] on link "Log in as user" at bounding box center [87, 108] width 84 height 24
click at [57, 64] on h1 "Aimee" at bounding box center [151, 76] width 212 height 30
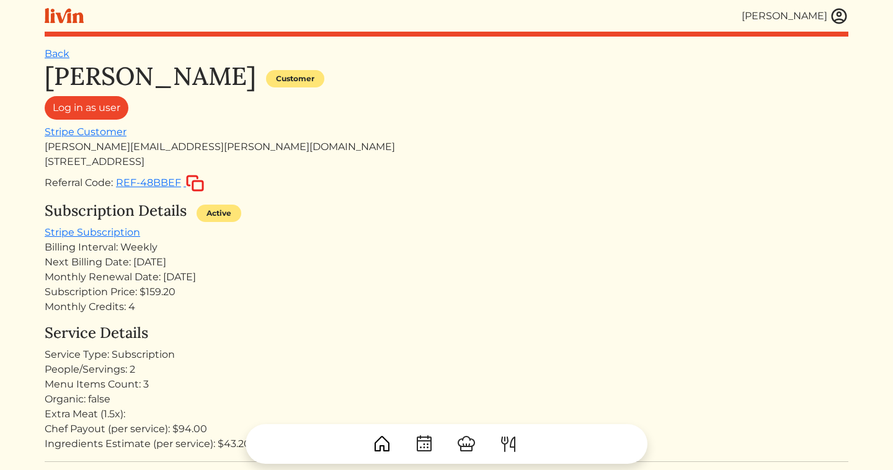
click at [56, 61] on h1 "Aimee" at bounding box center [151, 76] width 212 height 30
click at [56, 58] on link "Back" at bounding box center [57, 54] width 25 height 12
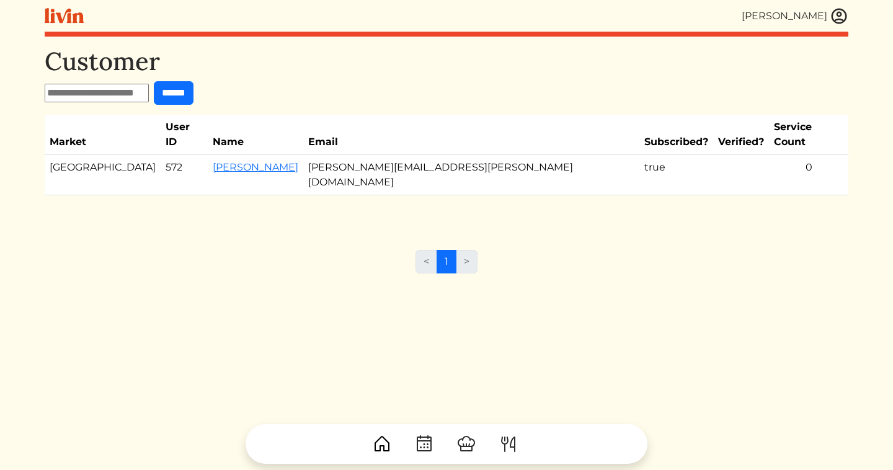
click at [843, 15] on img at bounding box center [839, 16] width 19 height 19
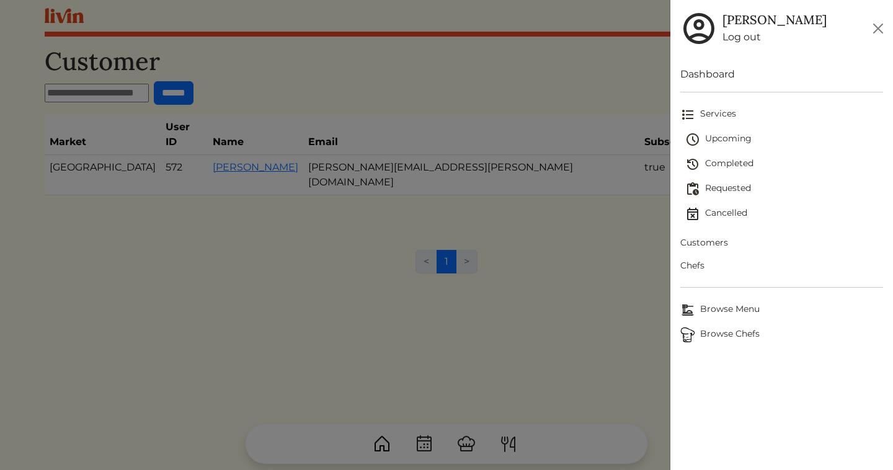
click at [727, 133] on span "Upcoming" at bounding box center [785, 139] width 198 height 15
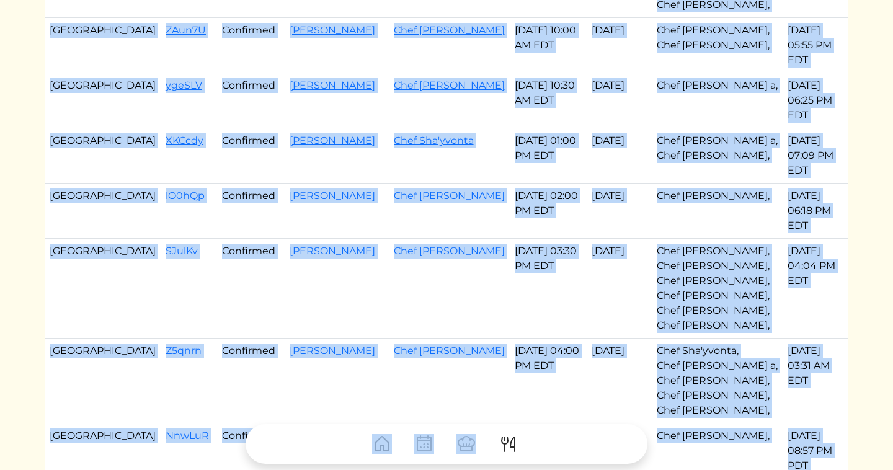
scroll to position [246, 0]
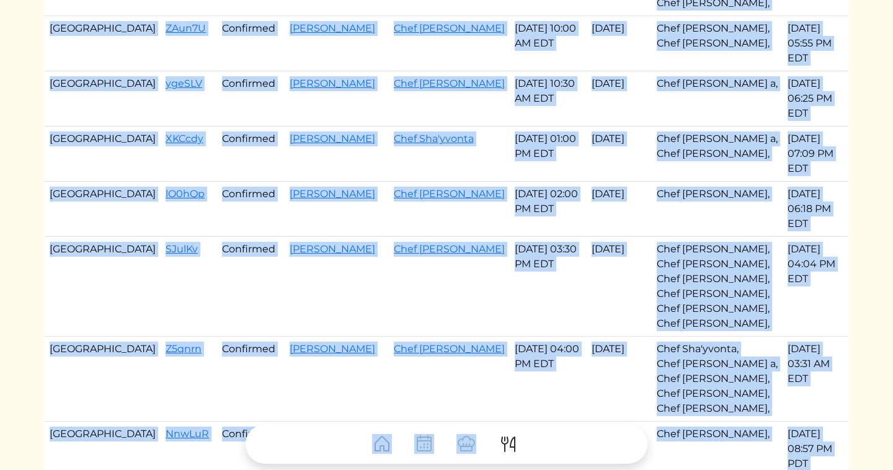
drag, startPoint x: 51, startPoint y: 175, endPoint x: 509, endPoint y: 364, distance: 495.4
click at [509, 364] on tbody "Atlanta s3GeyX Confirmed Justin Houser Chef Brandon Aug 23, 2025 09:00 AM EDT A…" at bounding box center [447, 335] width 804 height 918
copy tbody "Atlanta Cmsk3E Confirmed Burns Karen Chef Justina Aug 24, 2025 10:00 AM EDT Aug…"
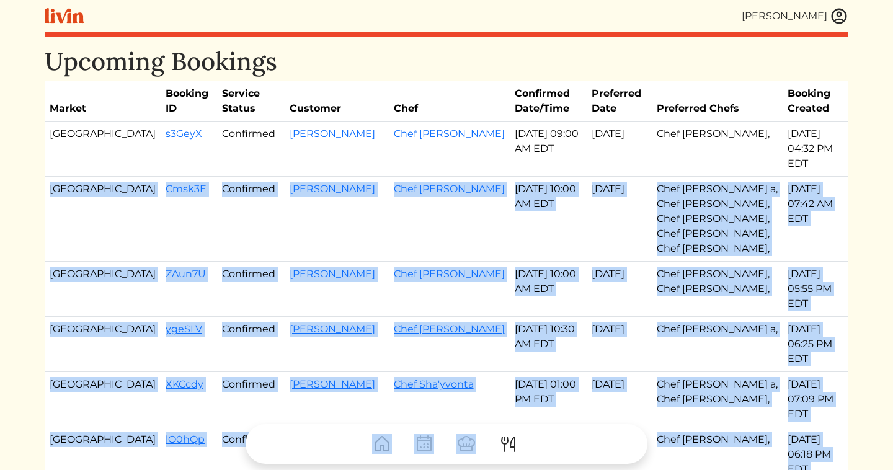
click at [844, 12] on img at bounding box center [839, 16] width 19 height 19
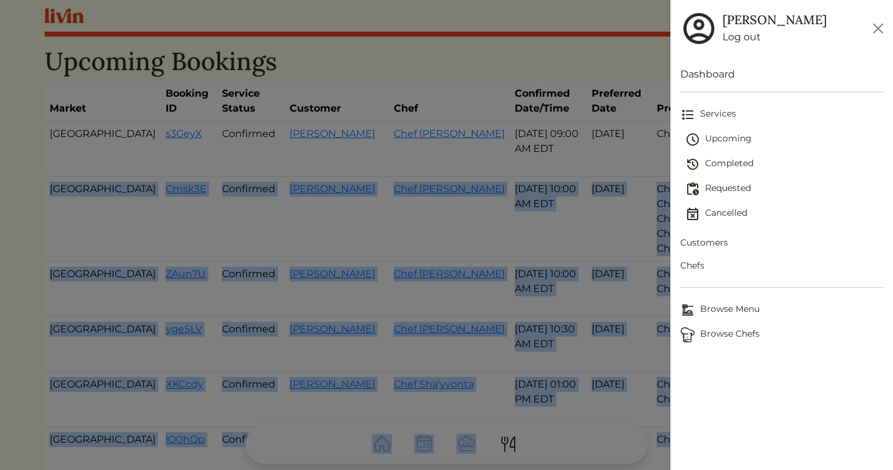
click at [707, 243] on span "Customers" at bounding box center [782, 242] width 203 height 13
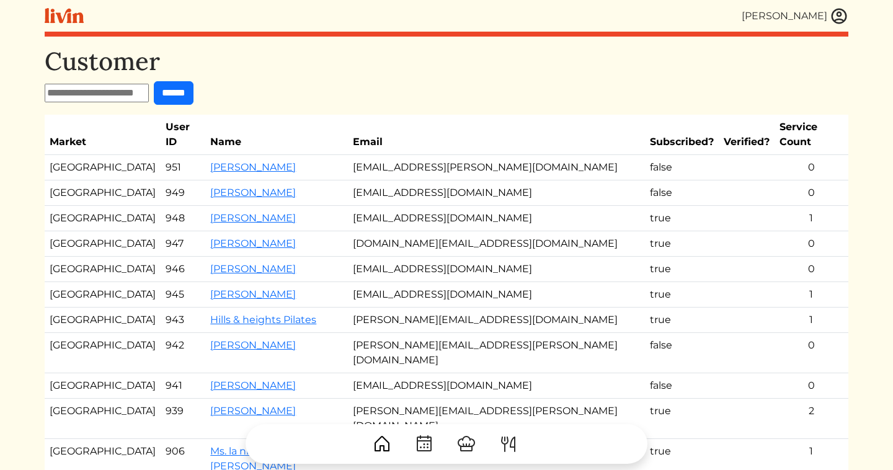
click at [122, 95] on input "text" at bounding box center [97, 93] width 104 height 19
type input "****"
click at [154, 81] on input "******" at bounding box center [174, 93] width 40 height 24
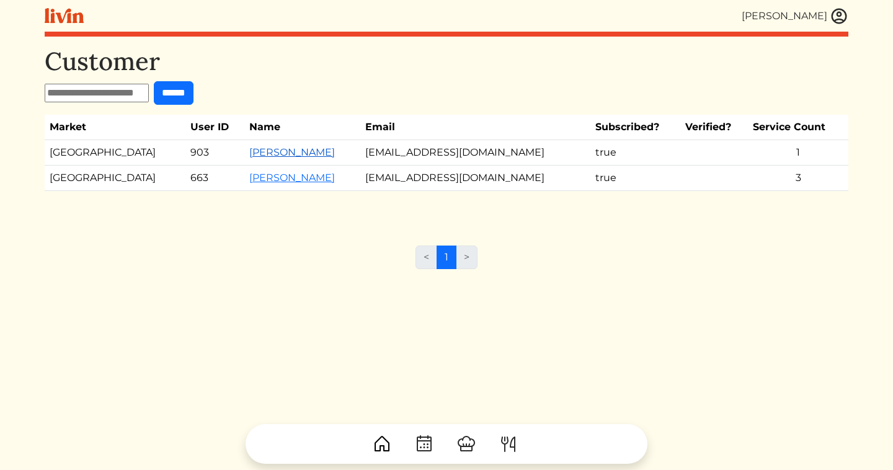
click at [249, 153] on link "[PERSON_NAME]" at bounding box center [292, 152] width 86 height 12
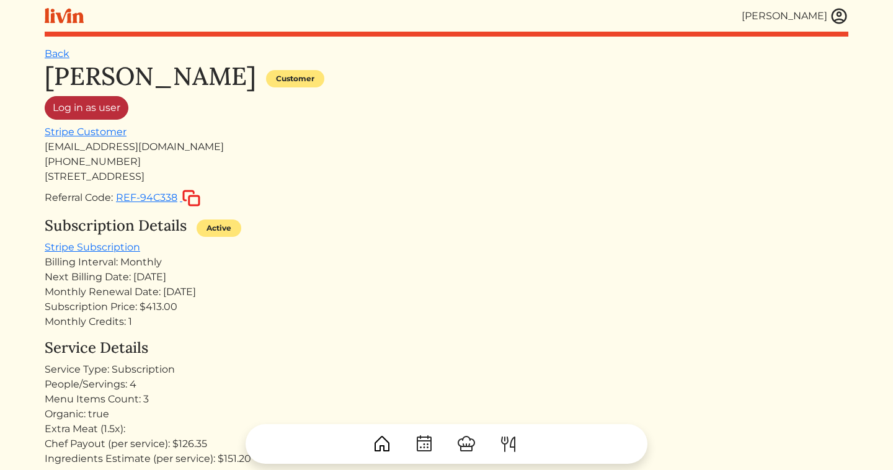
click at [96, 114] on link "Log in as user" at bounding box center [87, 108] width 84 height 24
